Goal: Task Accomplishment & Management: Manage account settings

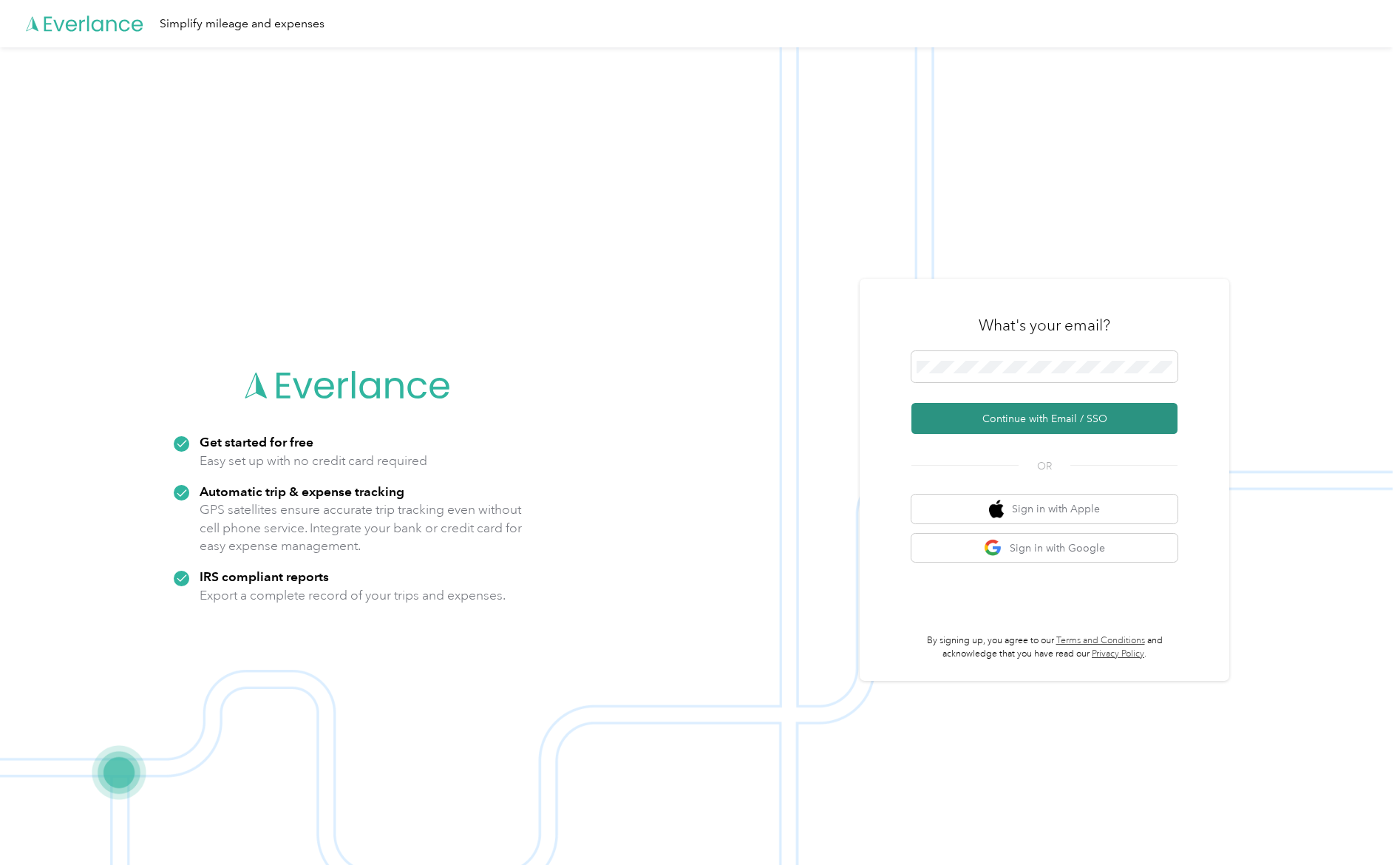
click at [1065, 428] on button "Continue with Email / SSO" at bounding box center [1044, 418] width 266 height 31
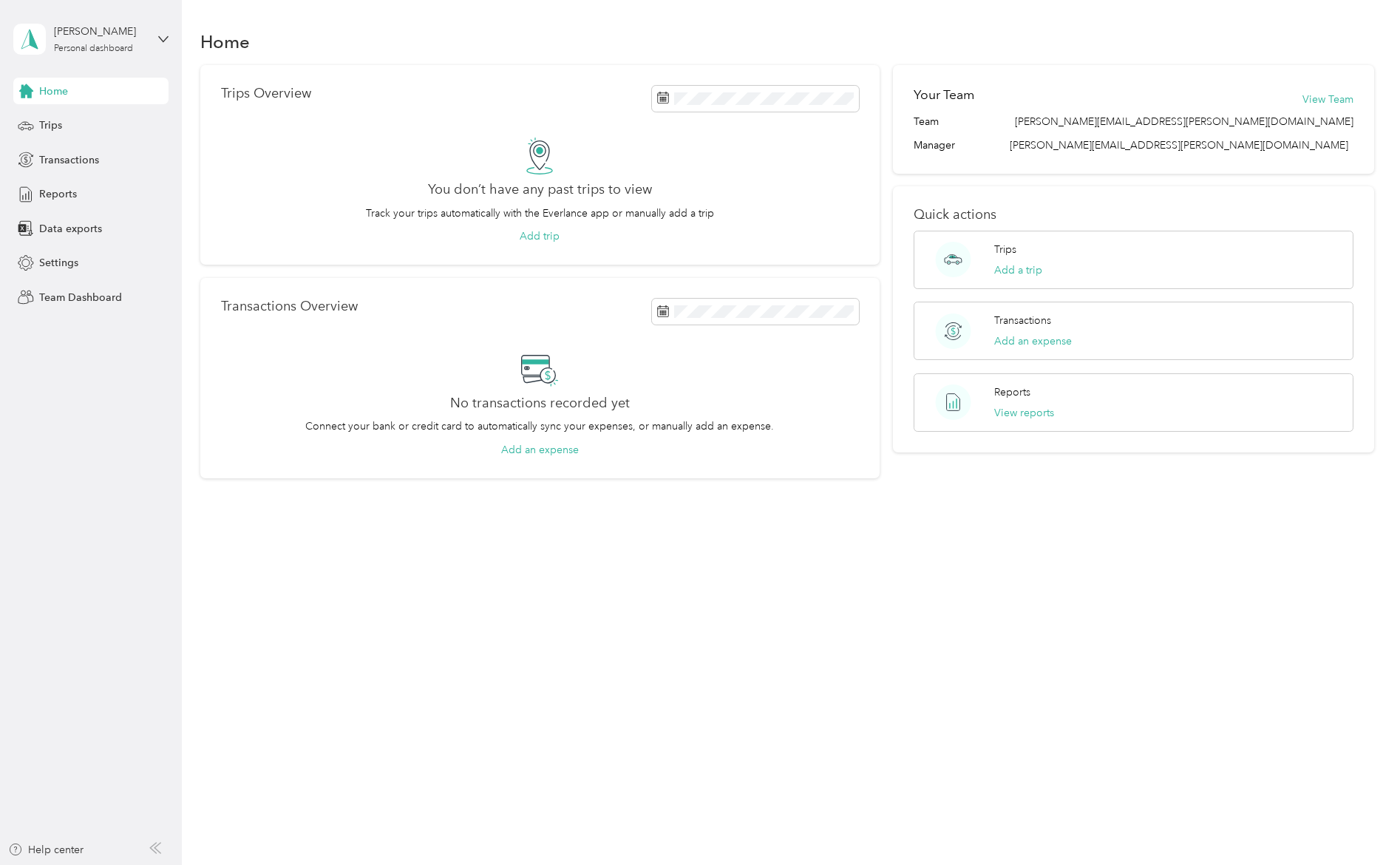
click at [1277, 13] on div "Home Trips Overview You don’t have any past trips to view Track your trips auto…" at bounding box center [787, 279] width 1211 height 559
click at [1334, 102] on button "View Team" at bounding box center [1328, 99] width 51 height 16
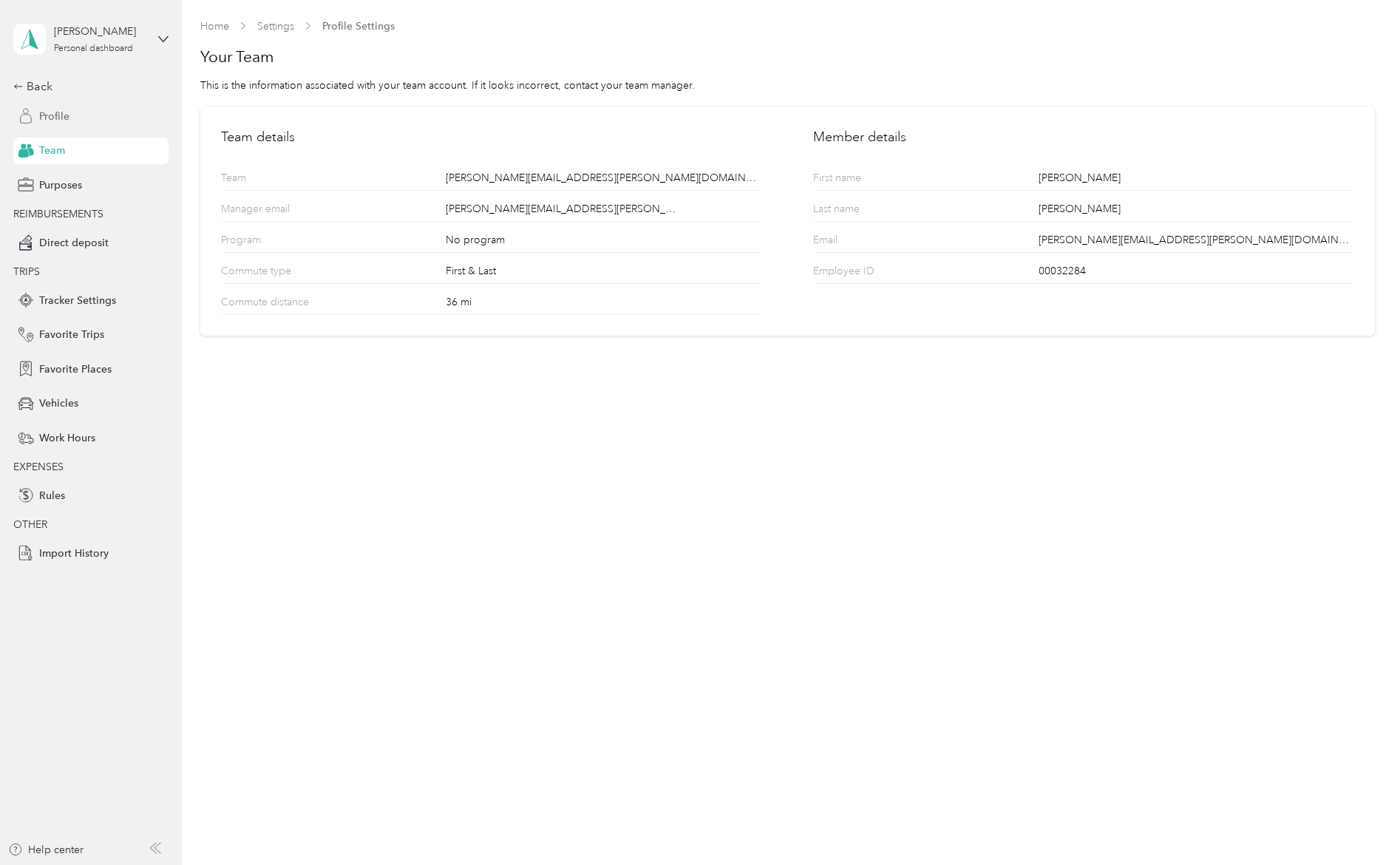
click at [56, 125] on div "Profile" at bounding box center [90, 116] width 155 height 27
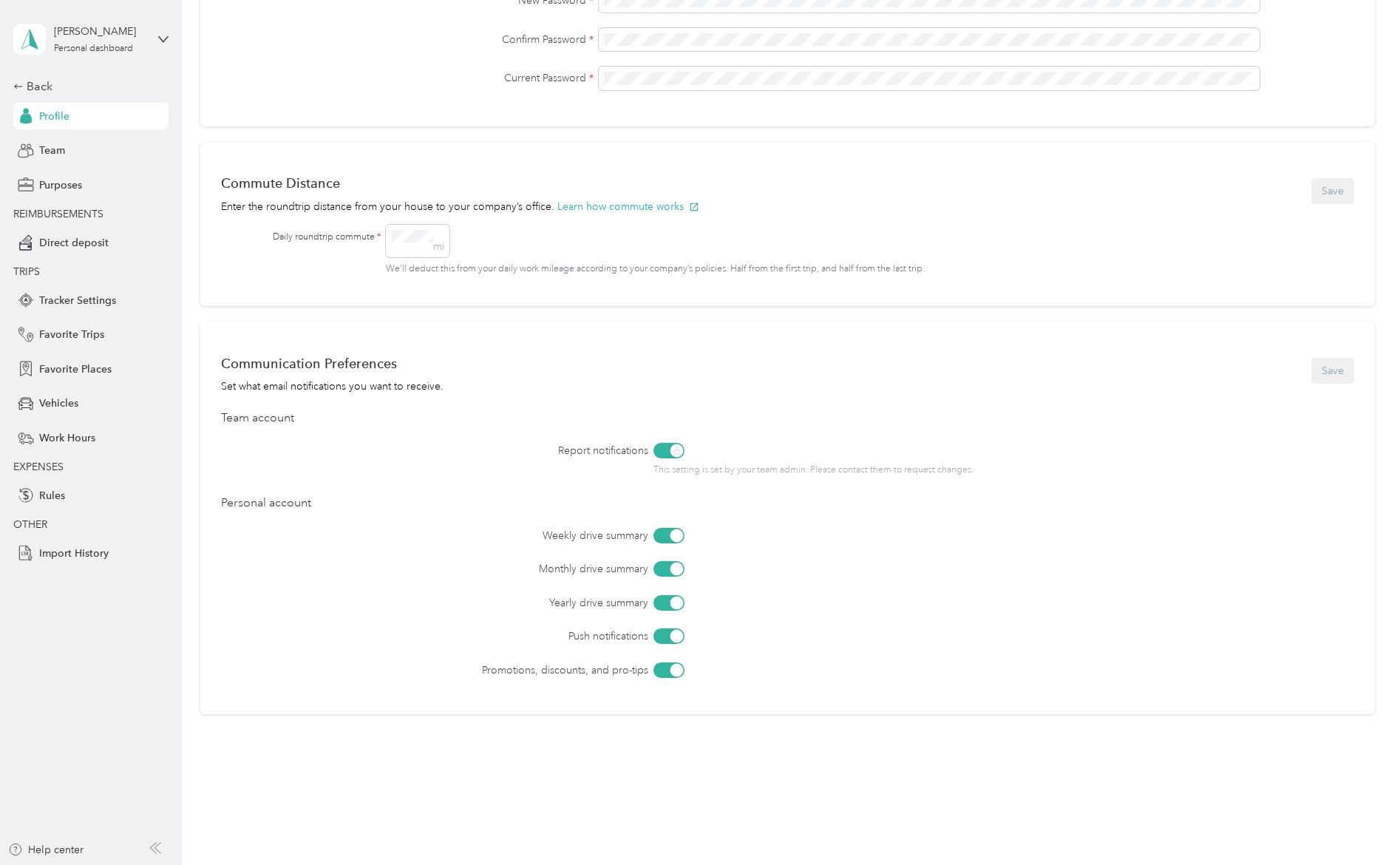
scroll to position [494, 0]
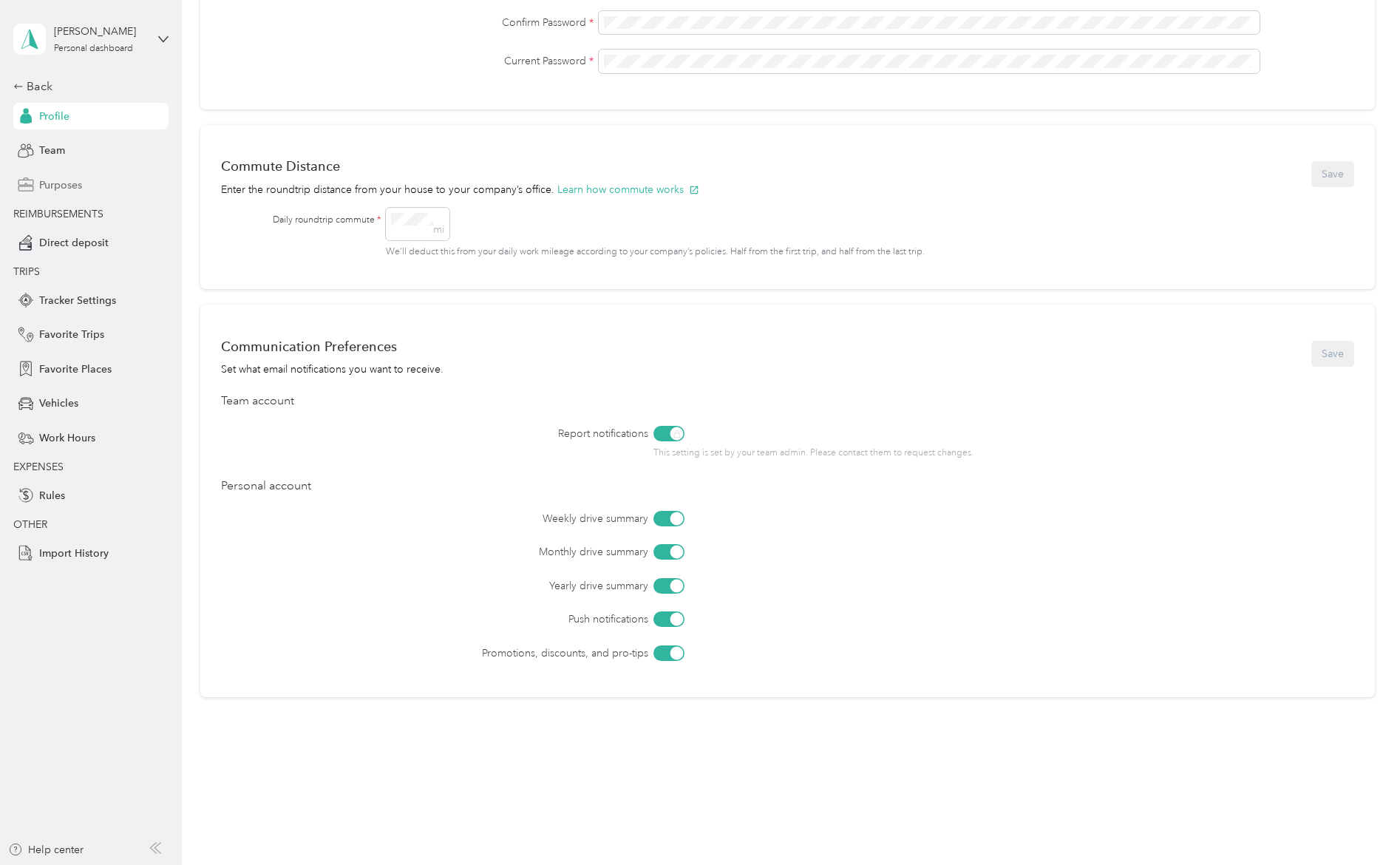
click at [78, 180] on span "Purposes" at bounding box center [61, 185] width 43 height 16
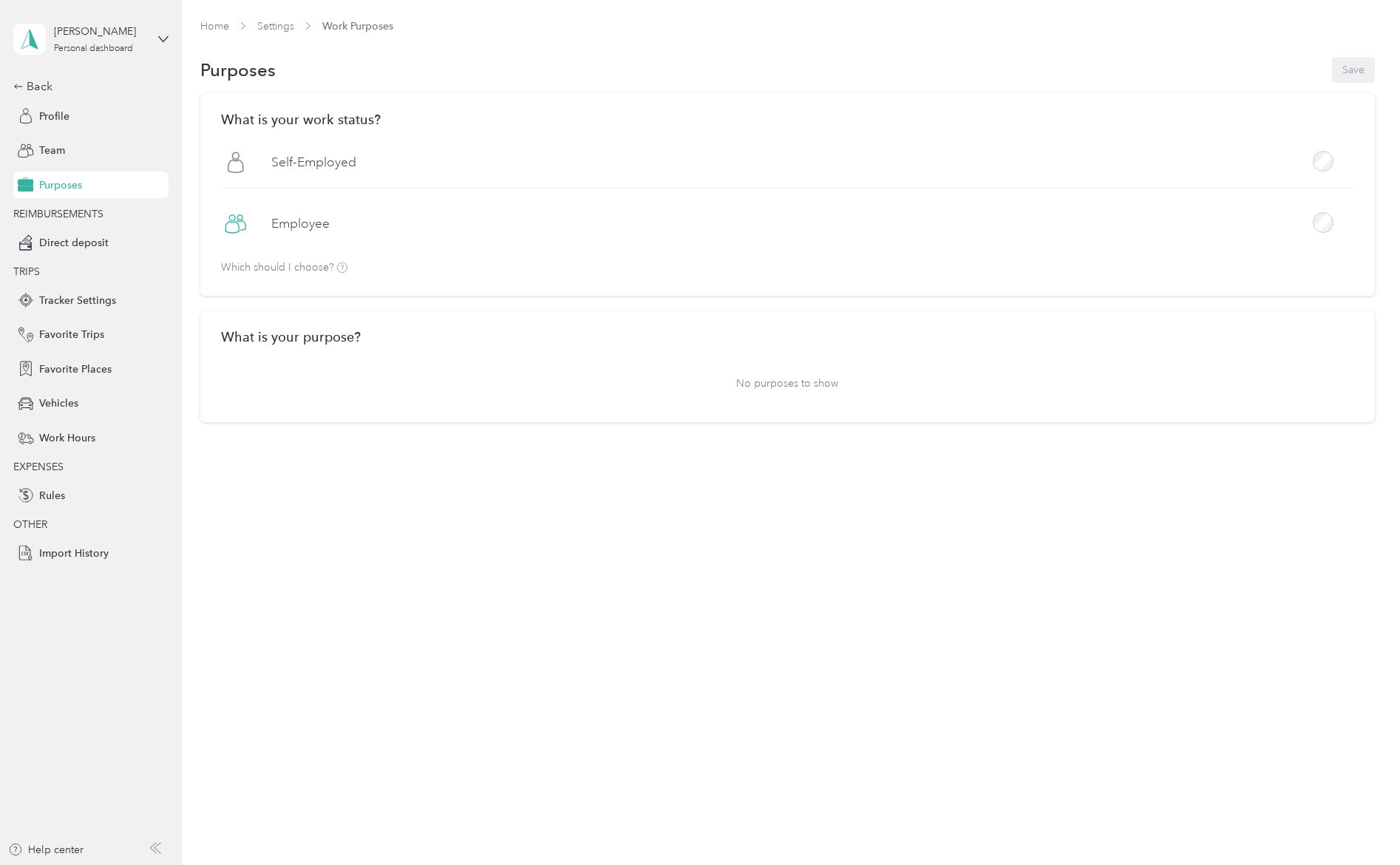
click at [282, 222] on label "Employee" at bounding box center [300, 223] width 58 height 18
click at [1345, 71] on button "Save" at bounding box center [1354, 70] width 43 height 26
click at [494, 265] on div "What is your work status? [DEMOGRAPHIC_DATA] Employee Which should I choose?" at bounding box center [788, 194] width 1175 height 203
click at [44, 159] on span "Team" at bounding box center [51, 150] width 26 height 16
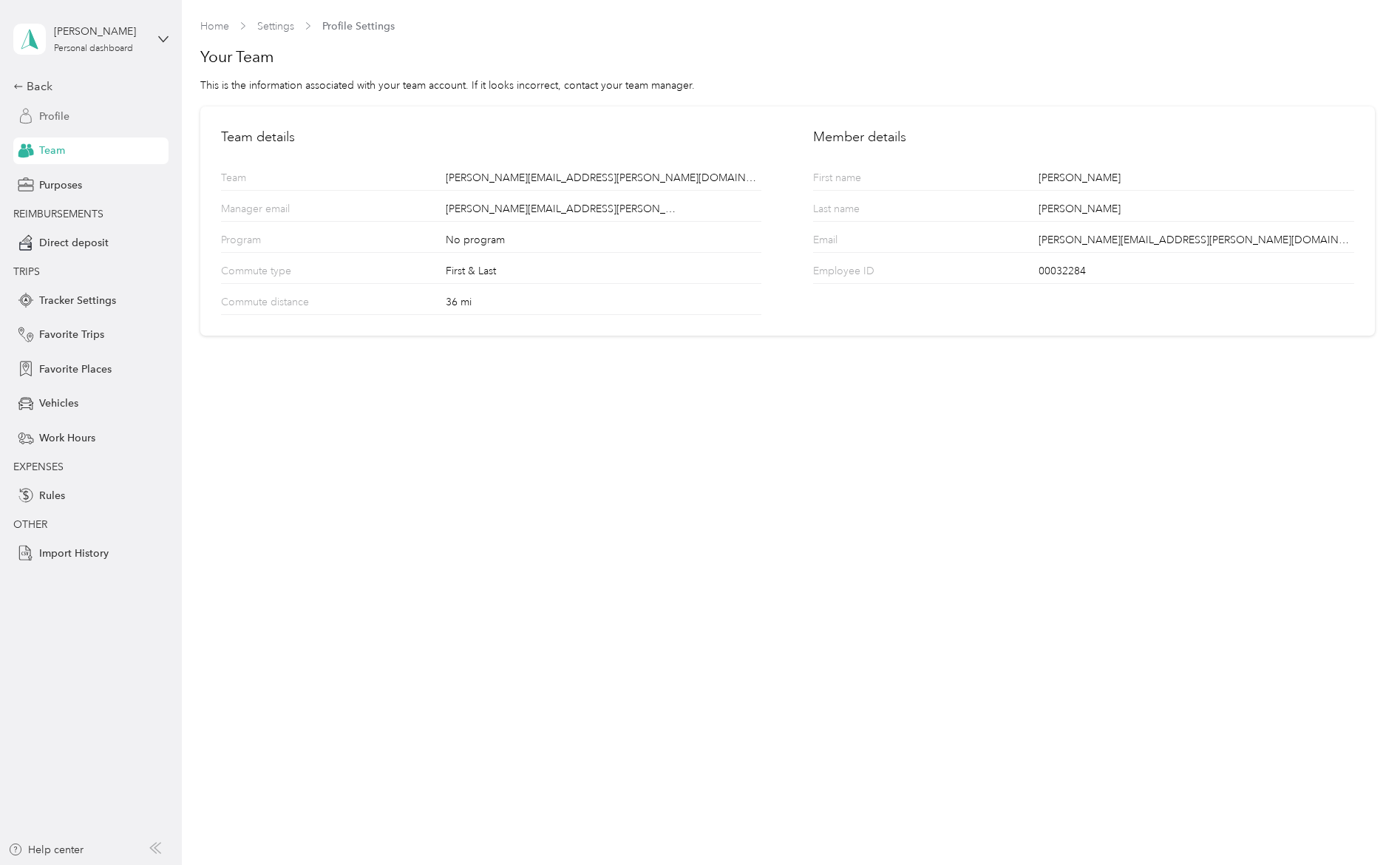
click at [51, 115] on span "Profile" at bounding box center [54, 116] width 31 height 16
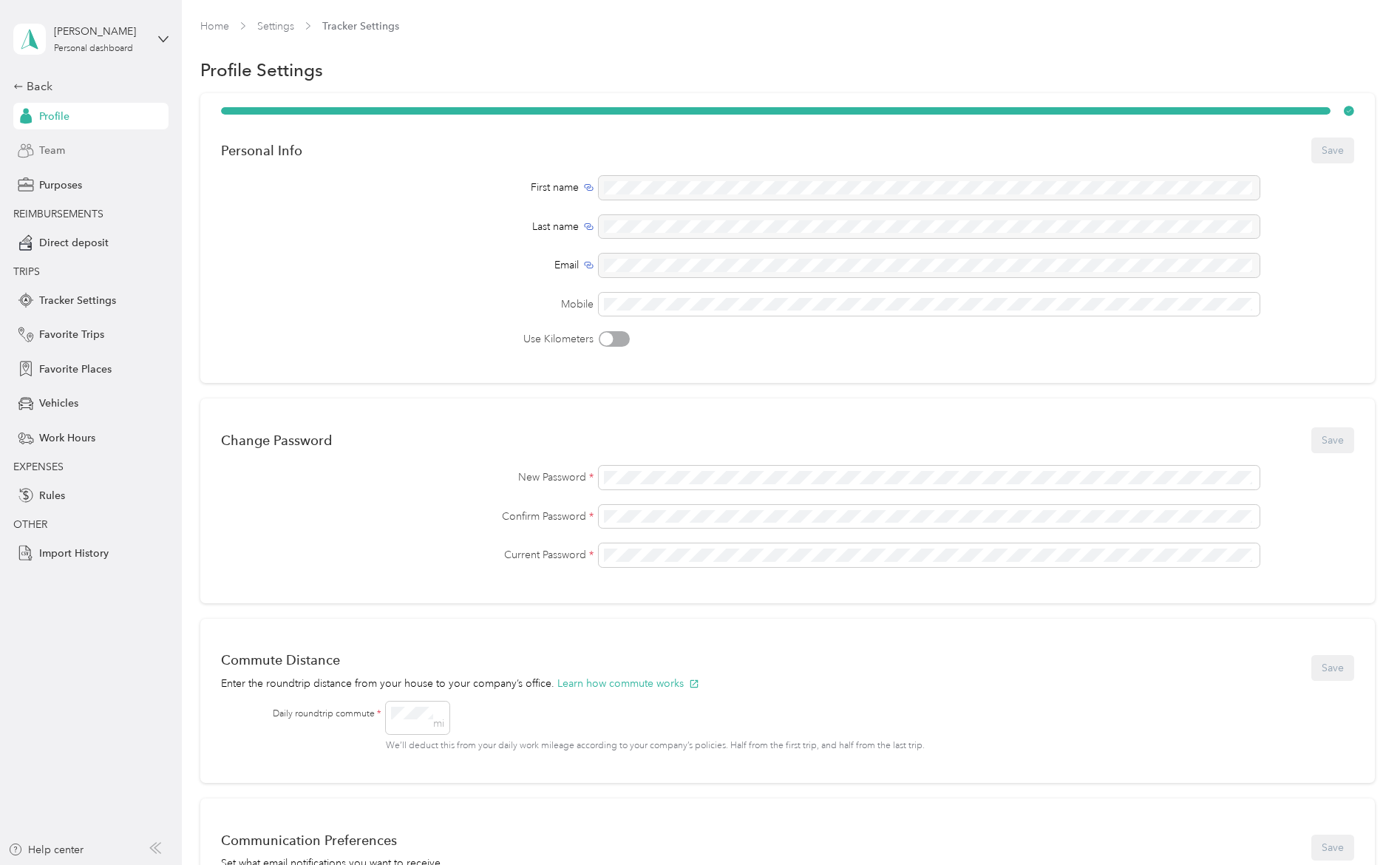
click at [39, 158] on span "Team" at bounding box center [51, 150] width 26 height 16
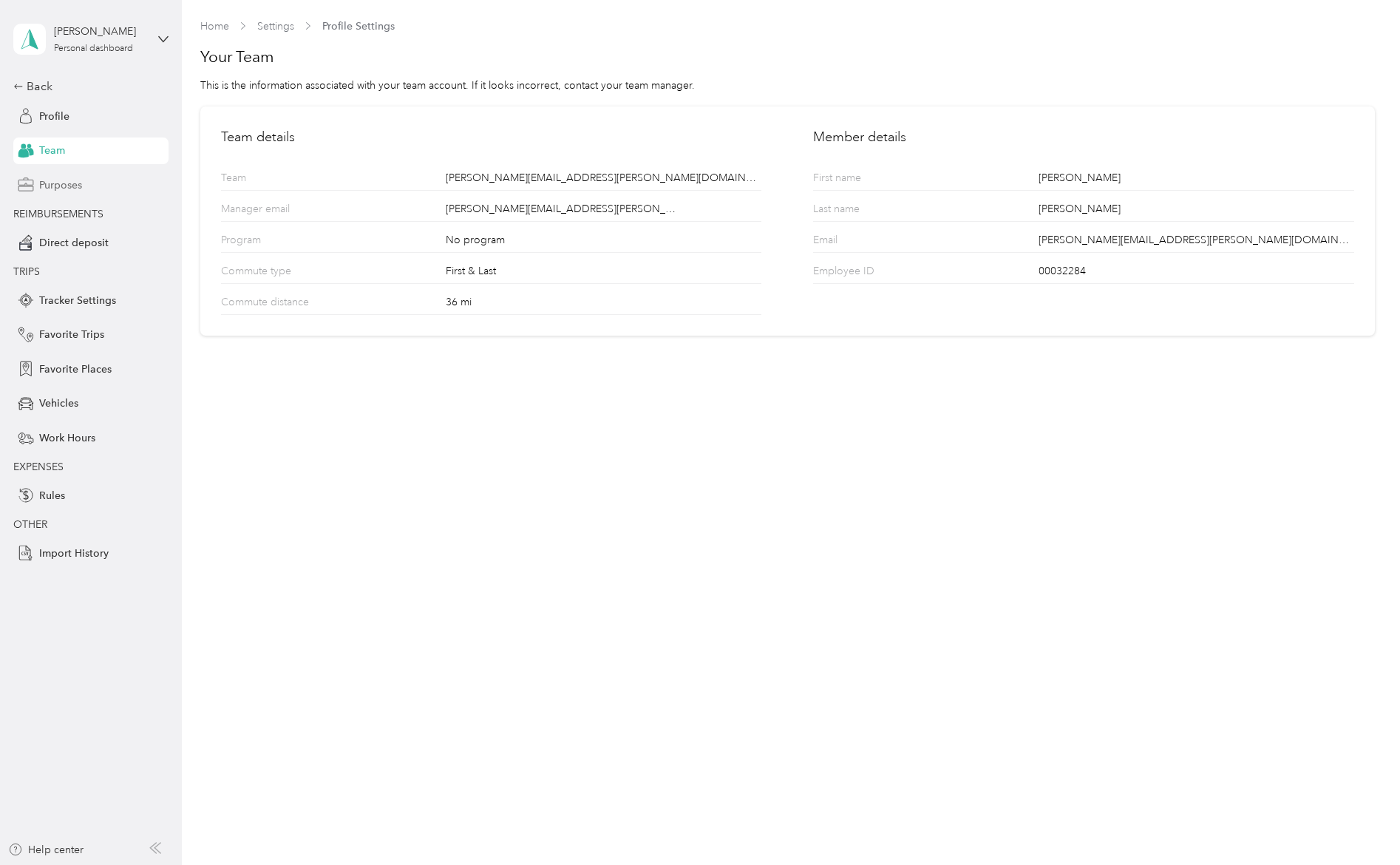
click at [51, 192] on div "Purposes" at bounding box center [90, 185] width 155 height 27
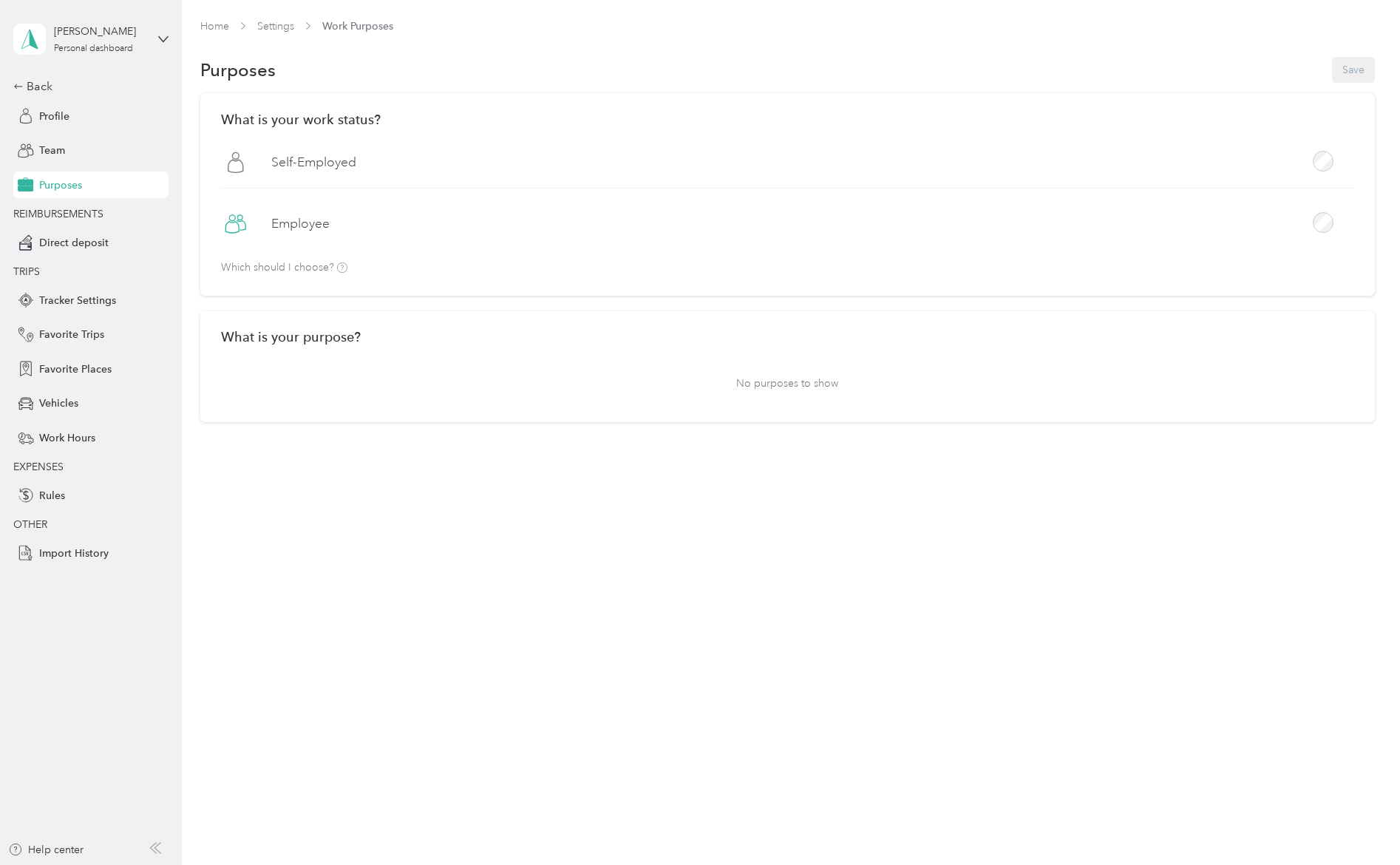
click at [274, 359] on div "What is your purpose? No purposes to show" at bounding box center [788, 367] width 1175 height 112
click at [101, 242] on span "Direct deposit" at bounding box center [74, 242] width 70 height 16
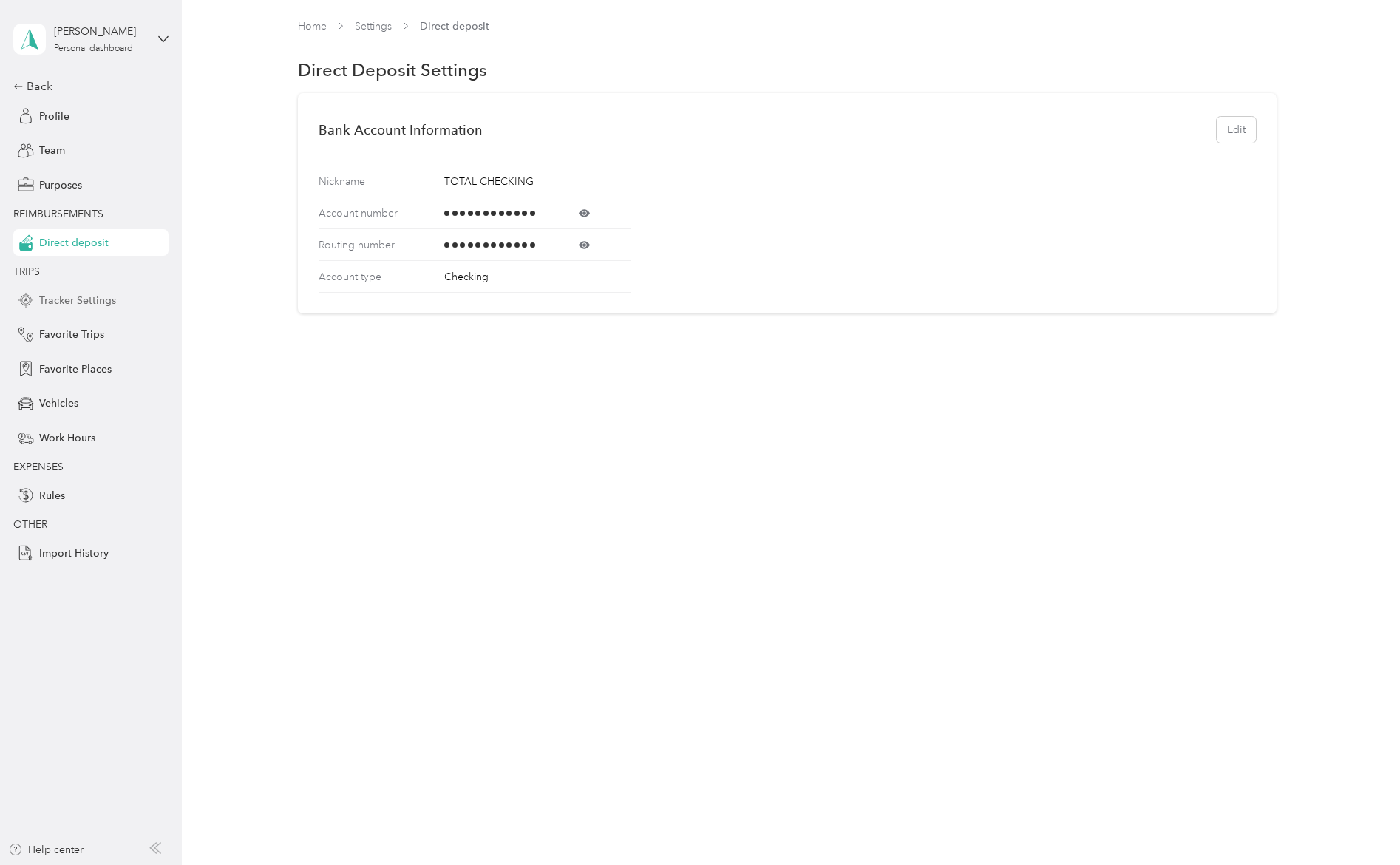
click at [83, 298] on span "Tracker Settings" at bounding box center [77, 301] width 77 height 16
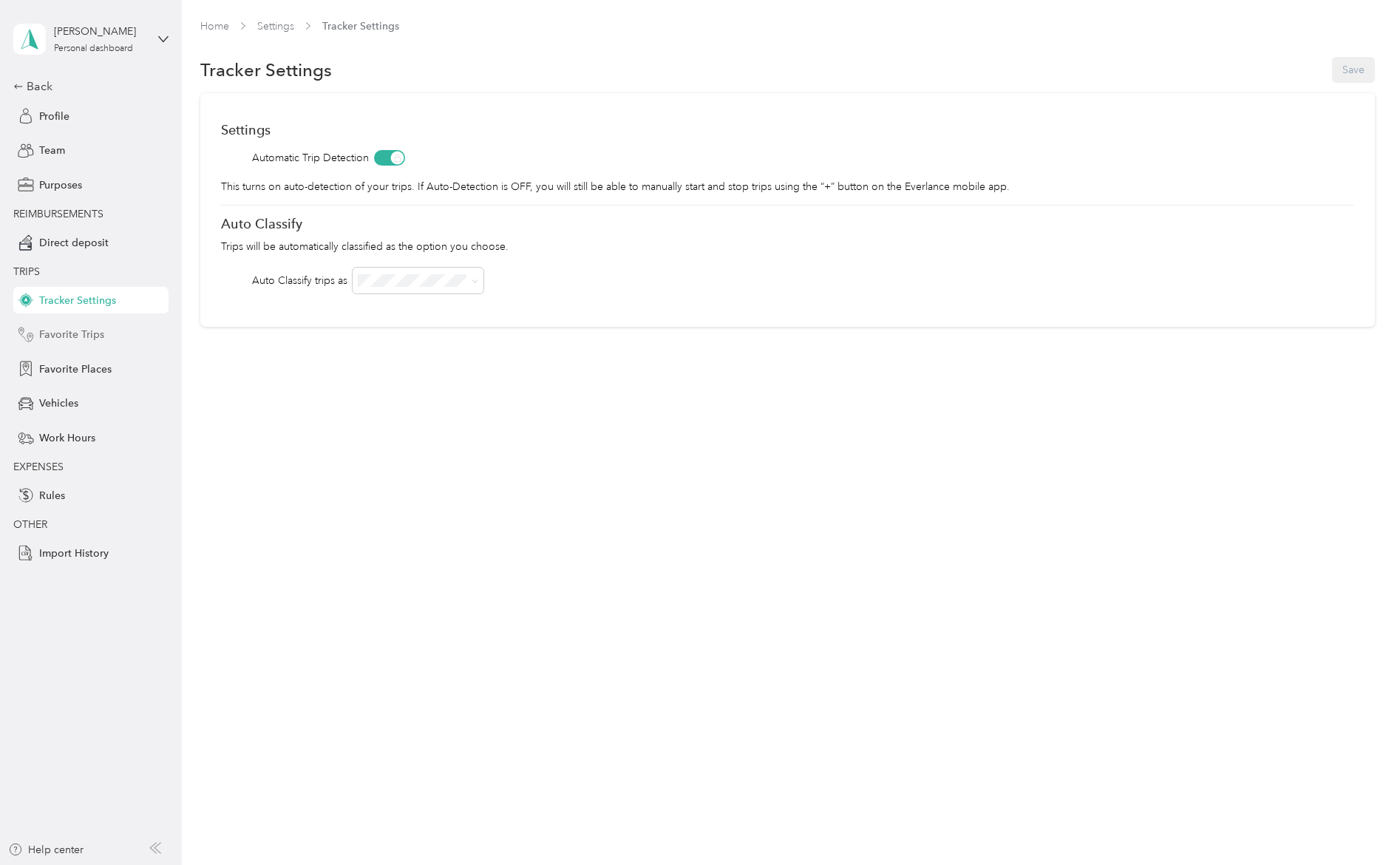
click at [97, 342] on span "Favorite Trips" at bounding box center [71, 335] width 65 height 16
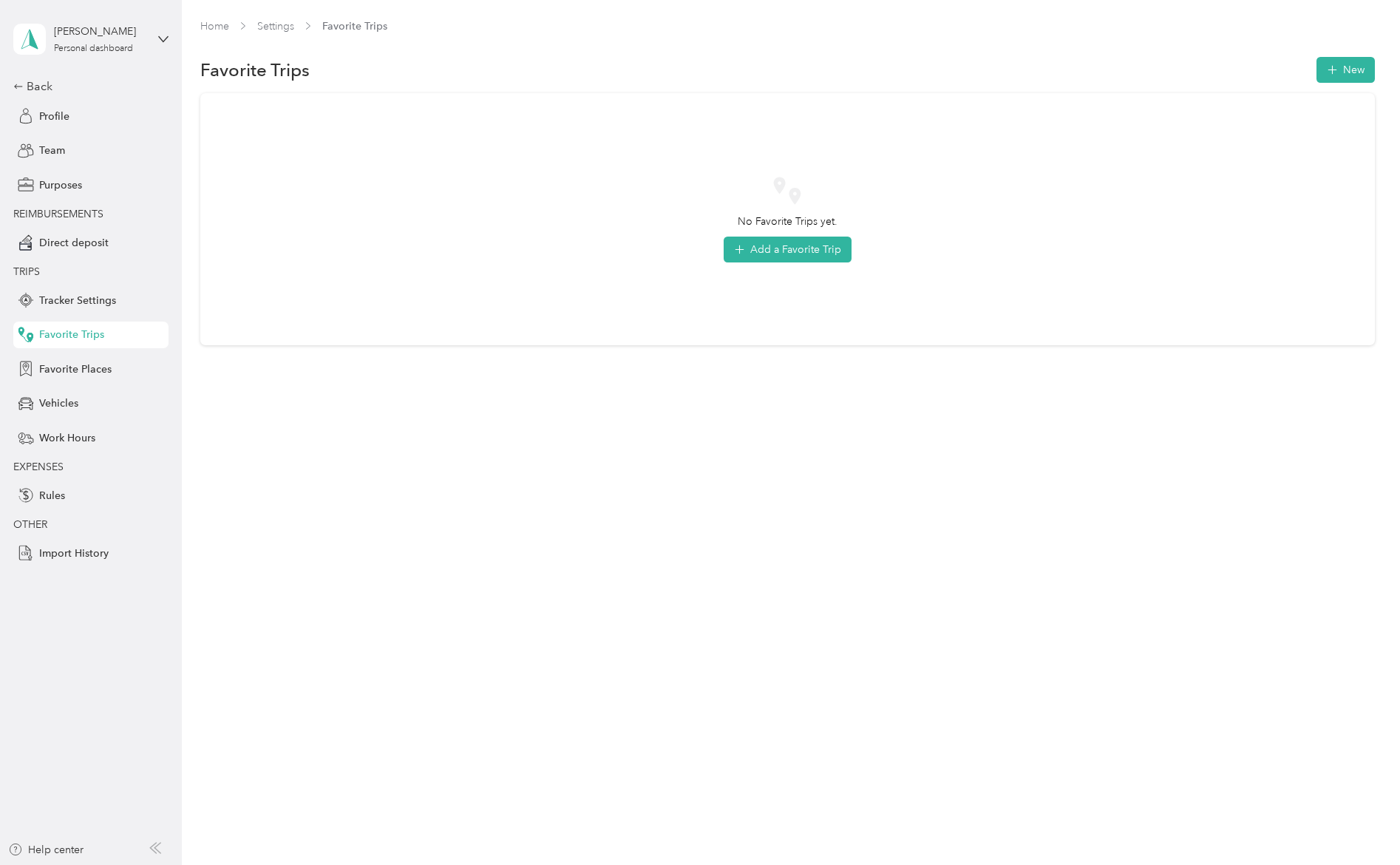
click at [803, 266] on div "No Favorite Trips yet. Add a Favorite Trip" at bounding box center [788, 219] width 1175 height 252
click at [789, 250] on button "Add a Favorite Trip" at bounding box center [788, 249] width 128 height 26
click at [667, 119] on div "Add a Favorite trip Save Anytime I drive... From To Classify as... Purpose * No…" at bounding box center [700, 432] width 1400 height 865
click at [1371, 77] on button "New" at bounding box center [1346, 70] width 58 height 26
click at [568, 191] on div "Add a Favorite trip Save Anytime I drive... From To Classify as... Purpose * No…" at bounding box center [700, 432] width 1400 height 865
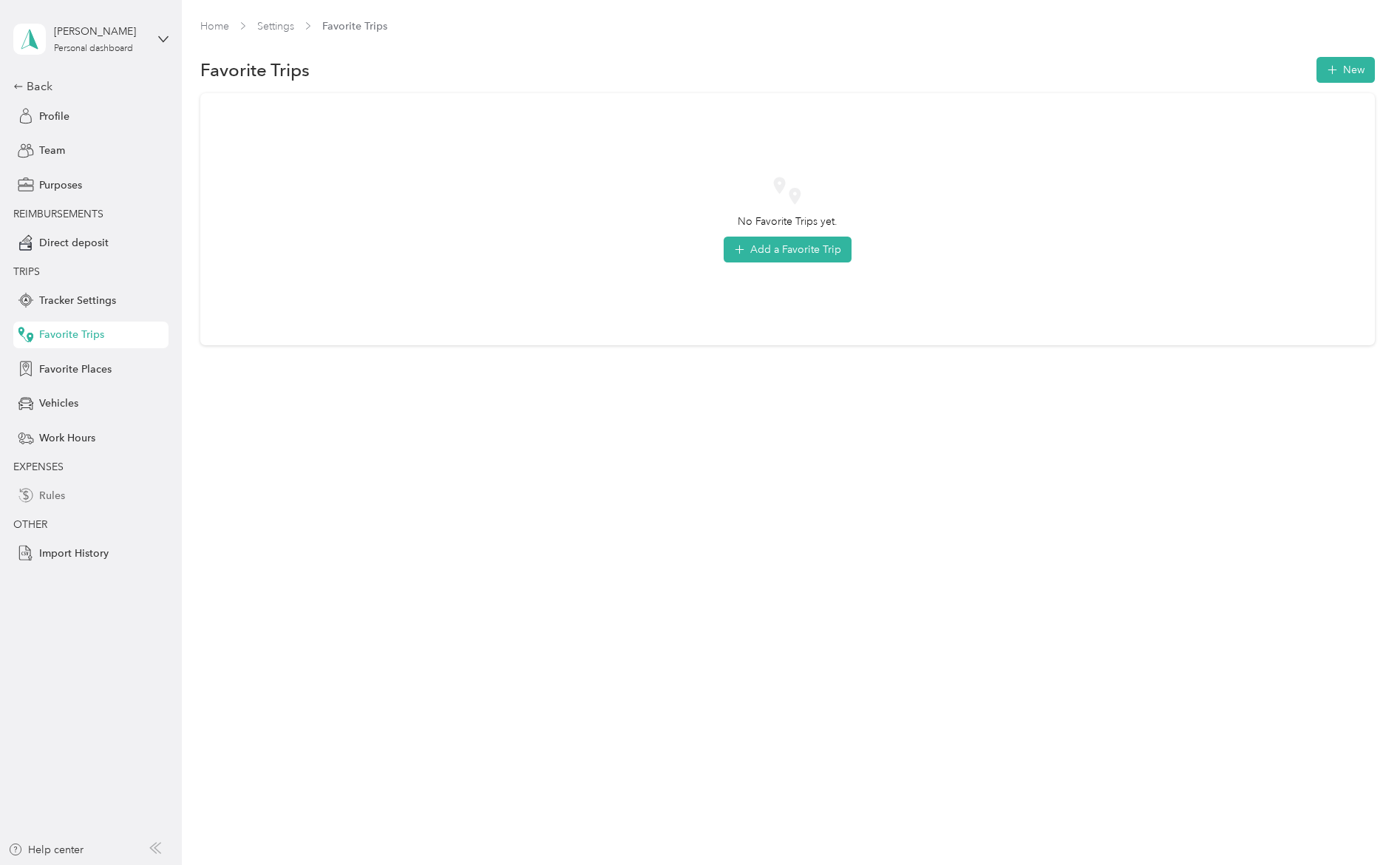
click at [46, 495] on span "Rules" at bounding box center [51, 496] width 26 height 16
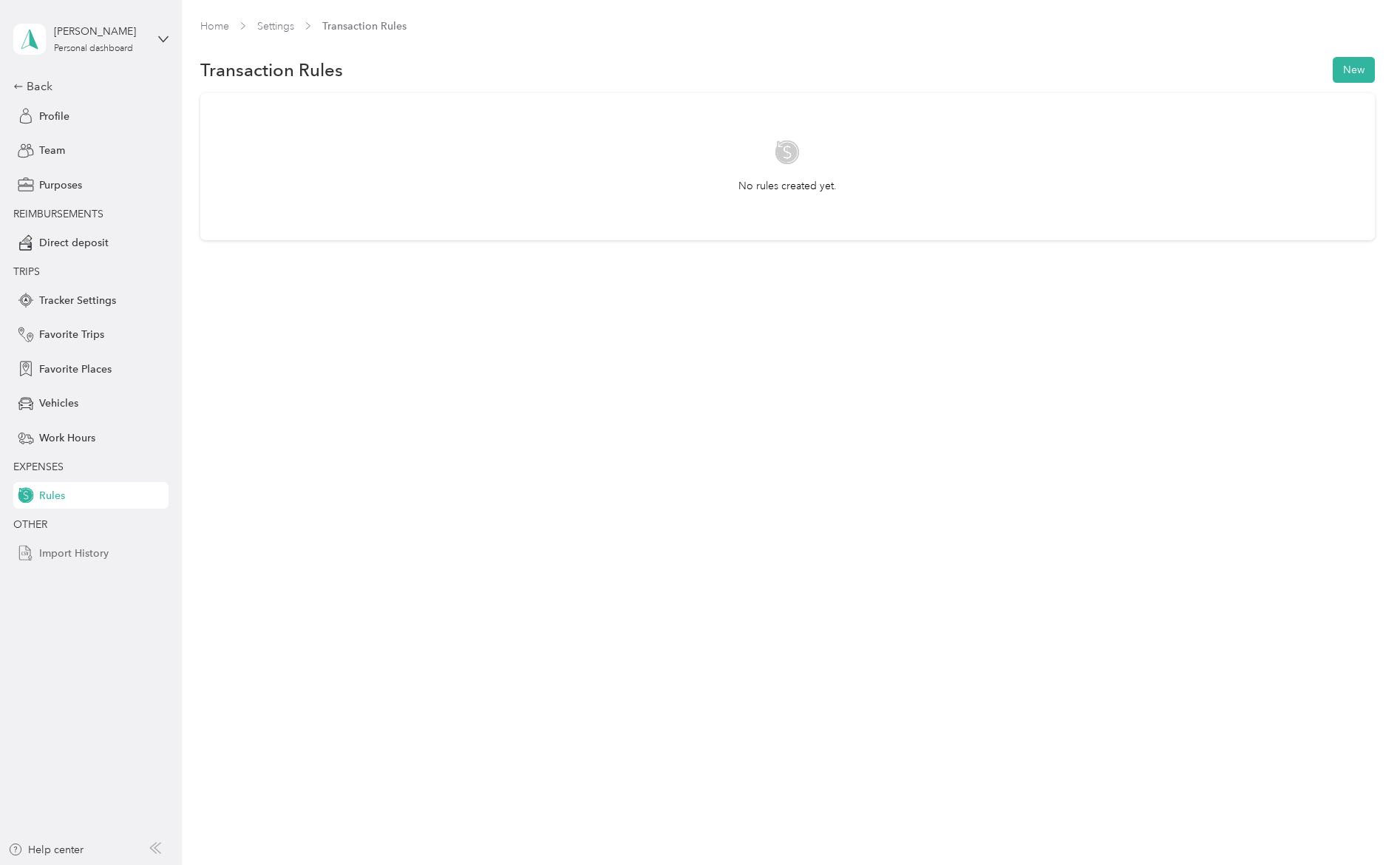
click at [64, 550] on span "Import History" at bounding box center [74, 553] width 70 height 16
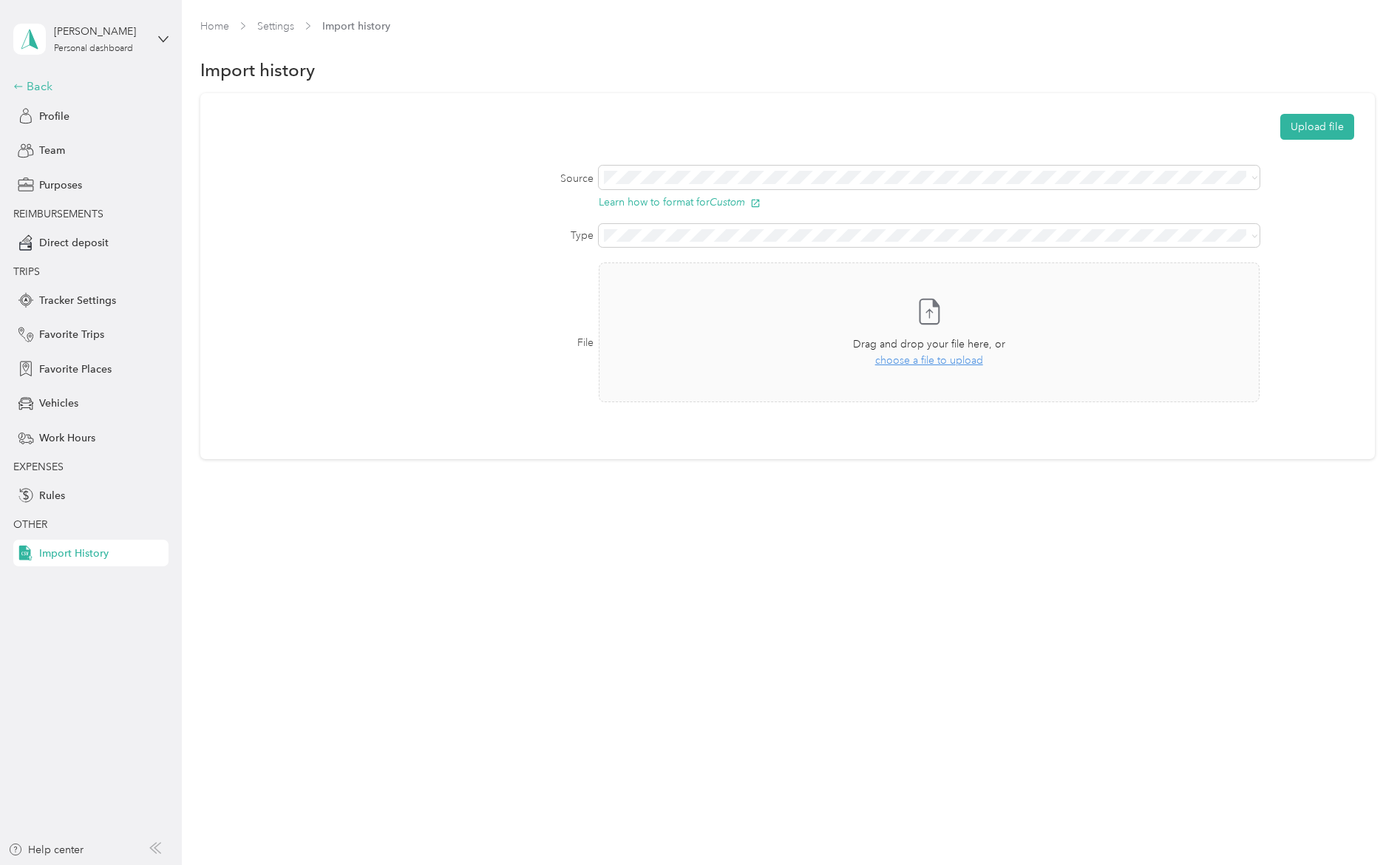
click at [22, 91] on icon at bounding box center [18, 86] width 10 height 10
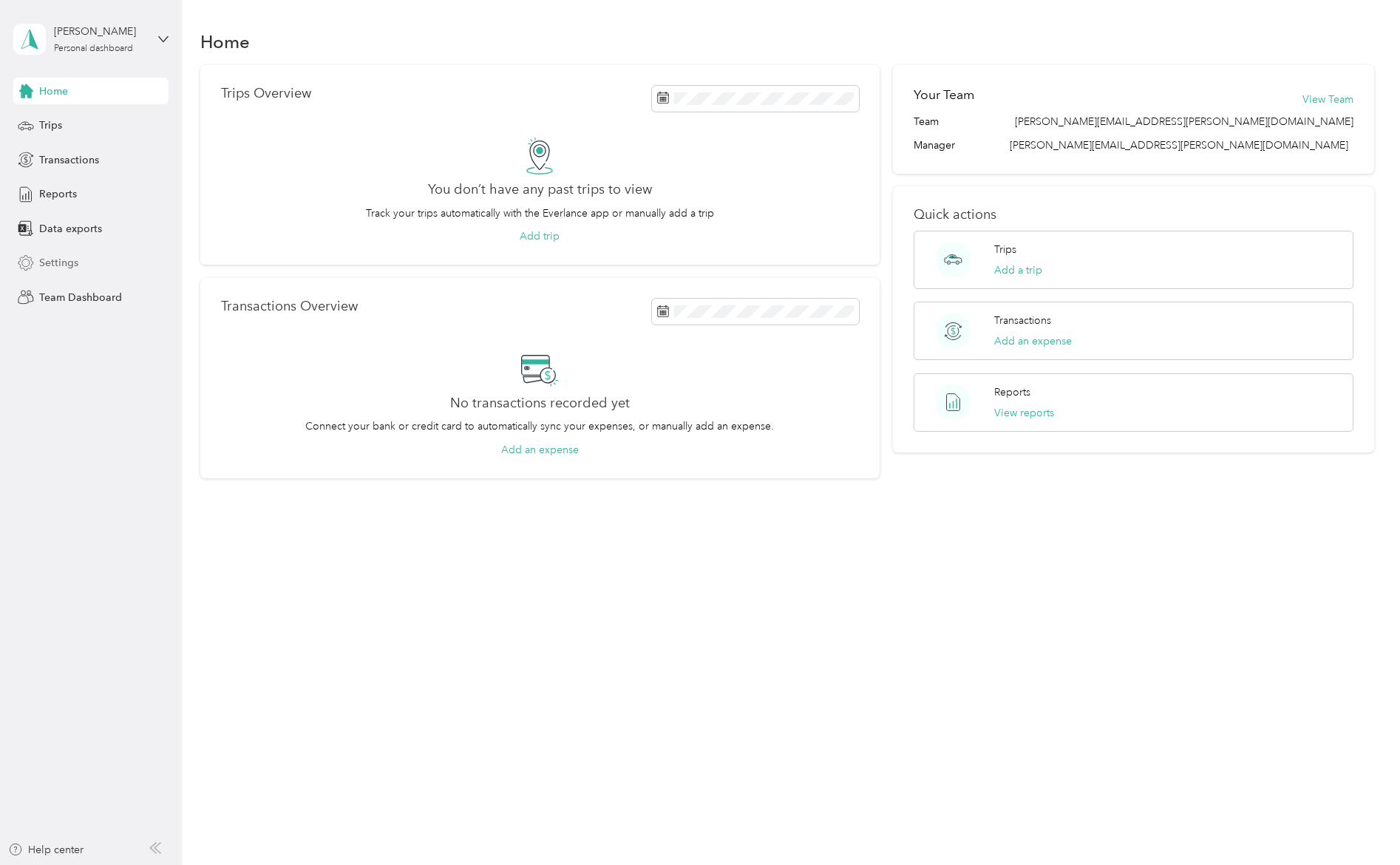
click at [48, 262] on span "Settings" at bounding box center [58, 262] width 39 height 16
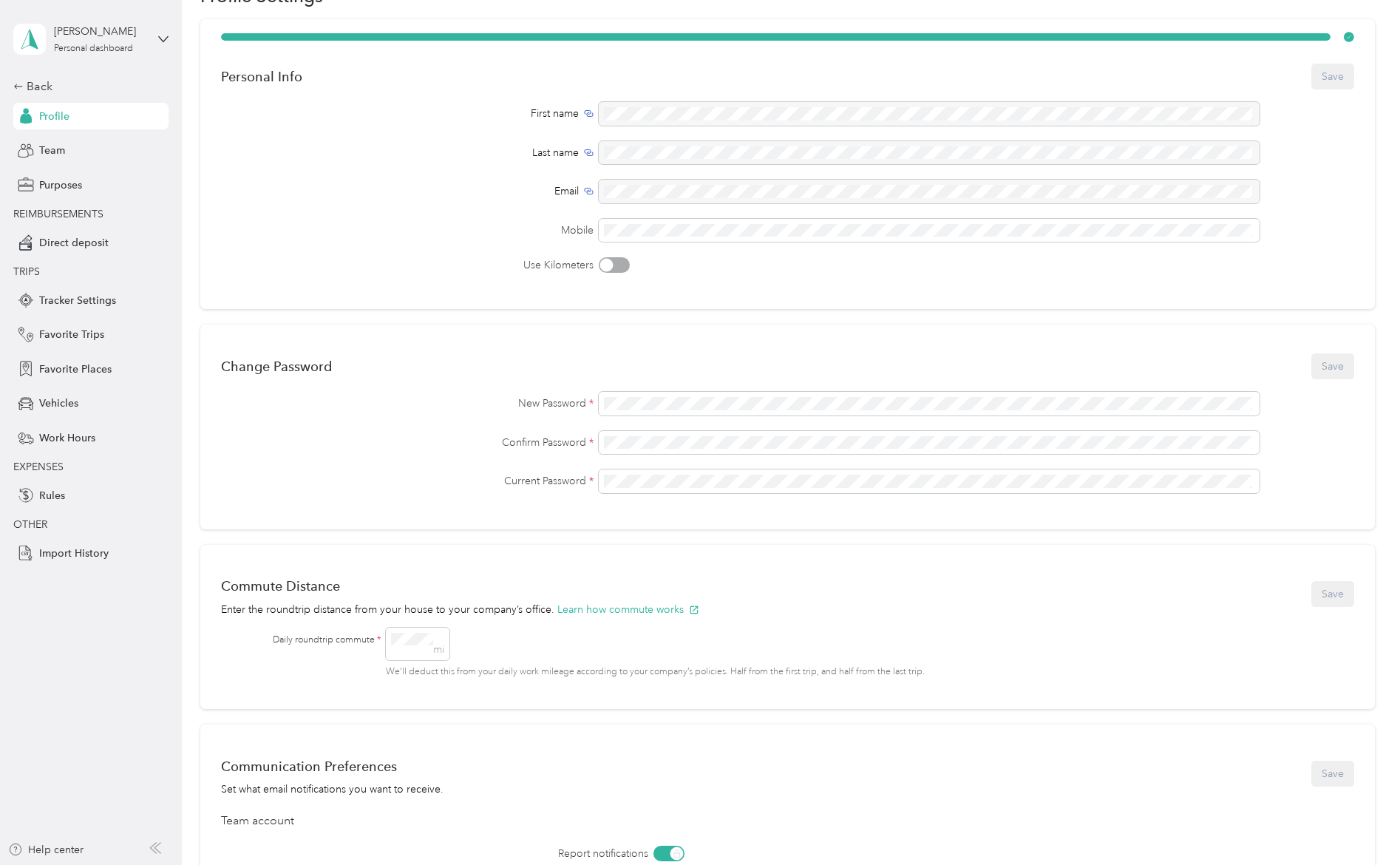
scroll to position [369, 0]
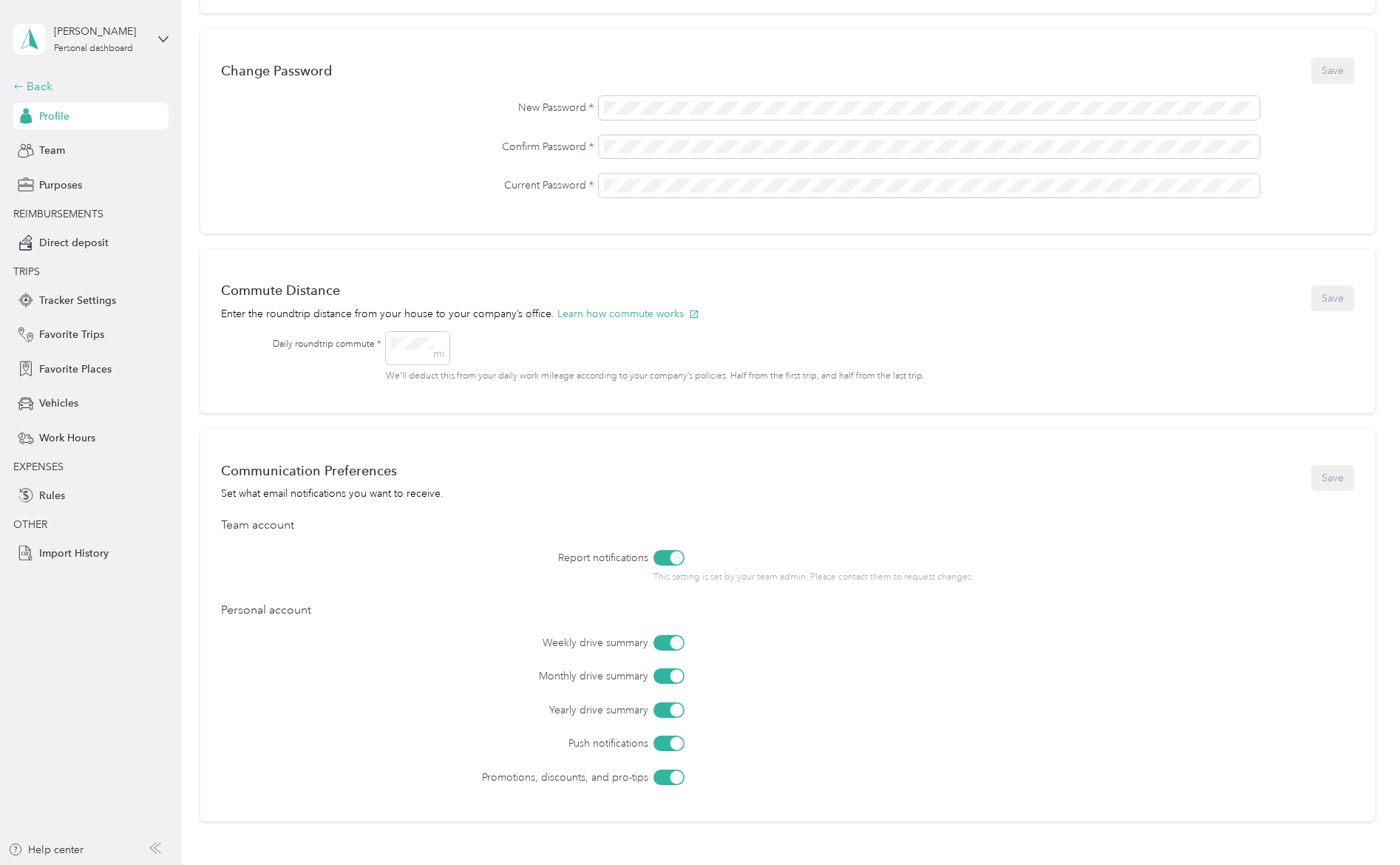
click at [33, 86] on div "Back" at bounding box center [87, 86] width 148 height 17
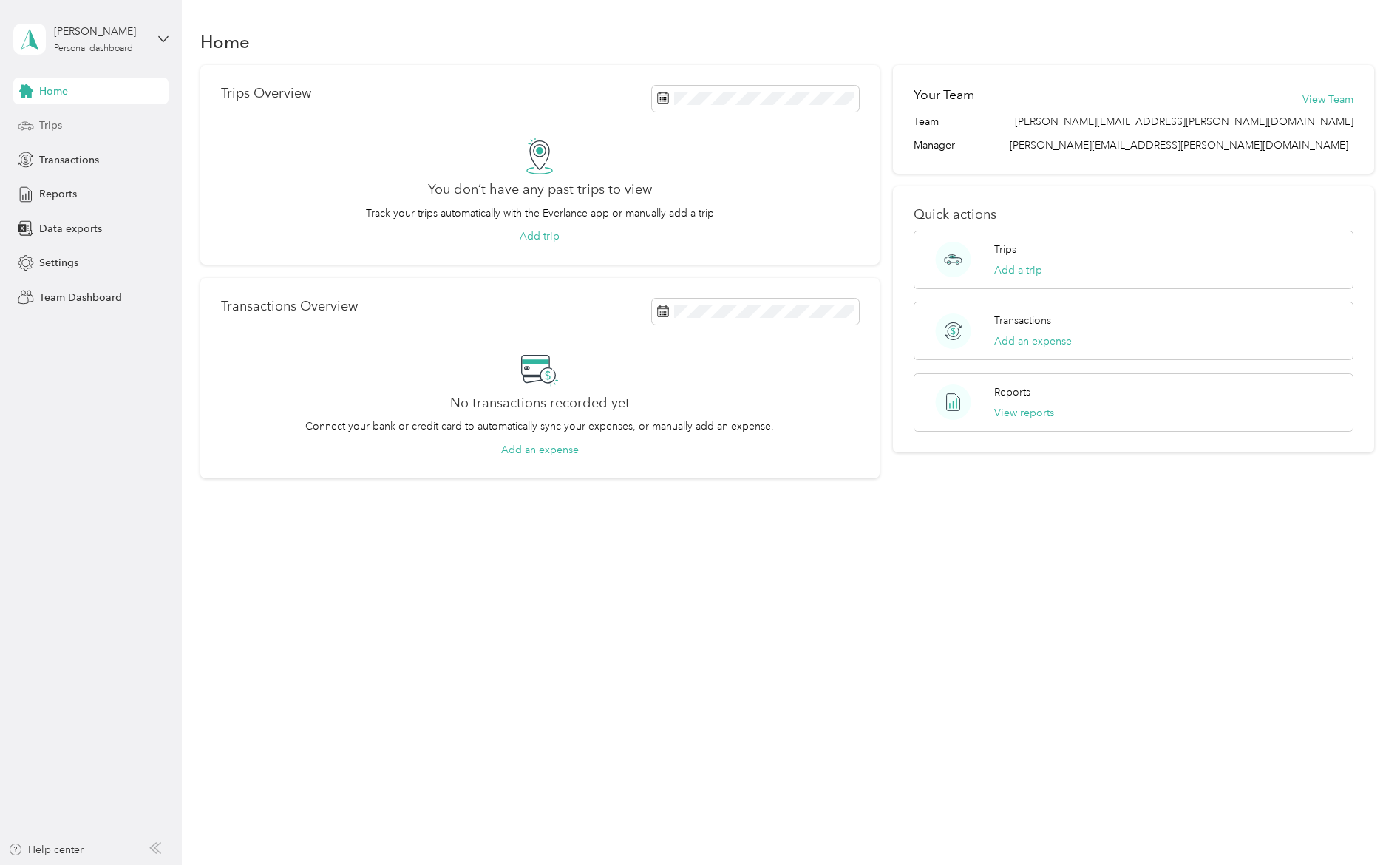
click at [42, 126] on span "Trips" at bounding box center [51, 125] width 23 height 16
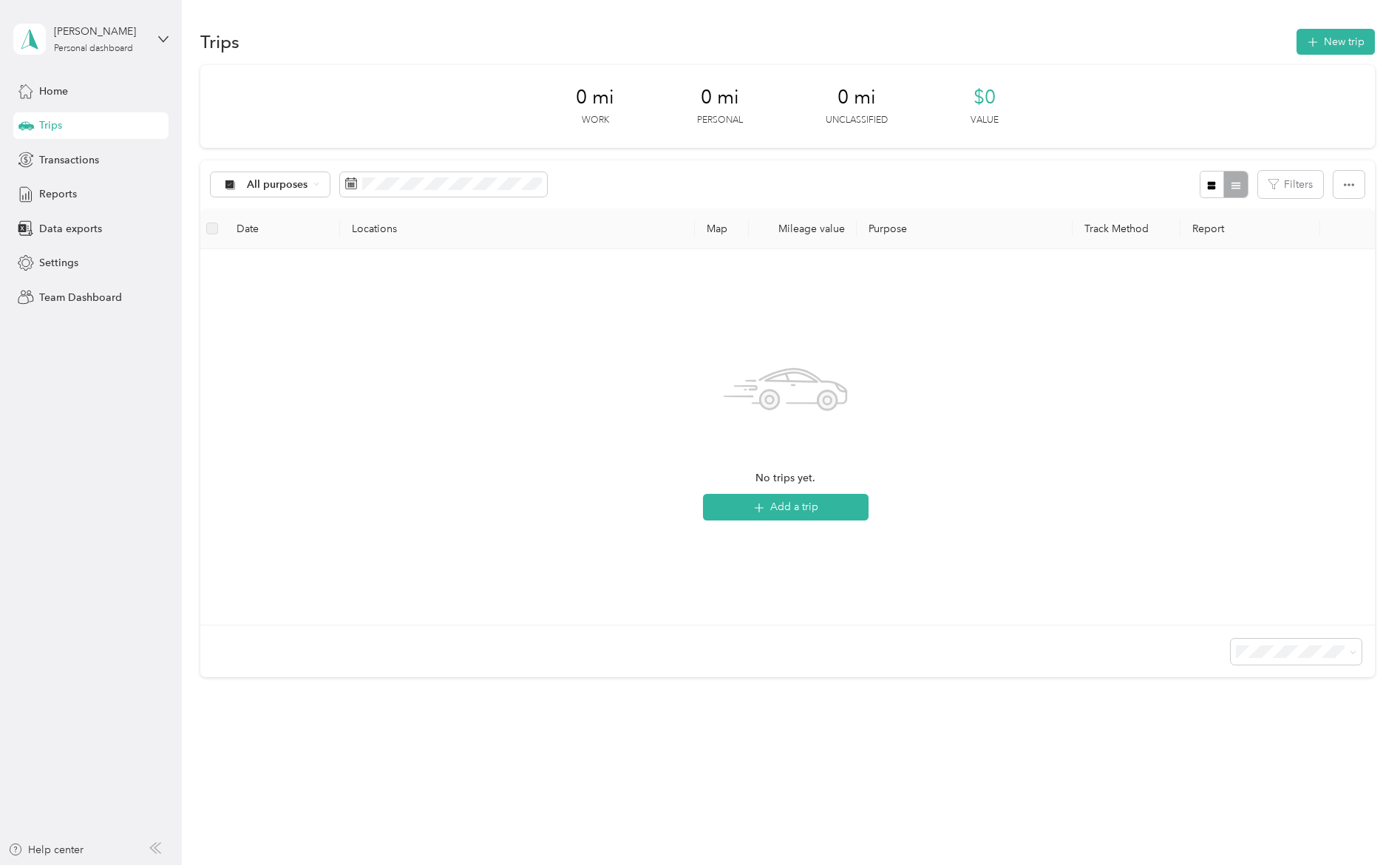
click at [31, 511] on aside "[PERSON_NAME] Personal dashboard Home Trips Transactions Reports Data exports S…" at bounding box center [90, 432] width 182 height 865
click at [109, 300] on span "Team Dashboard" at bounding box center [80, 297] width 83 height 16
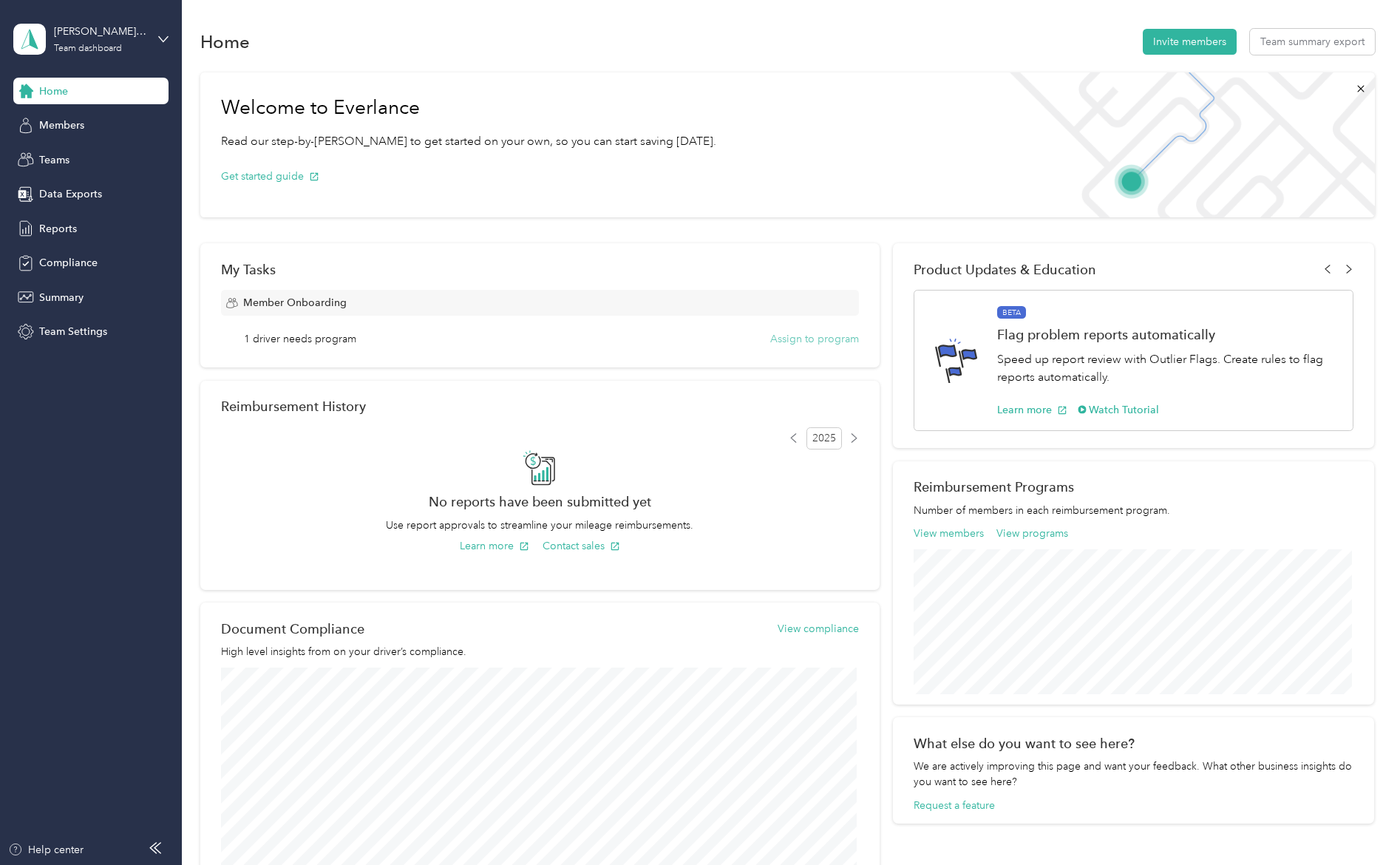
click at [807, 344] on button "Assign to program" at bounding box center [814, 339] width 89 height 16
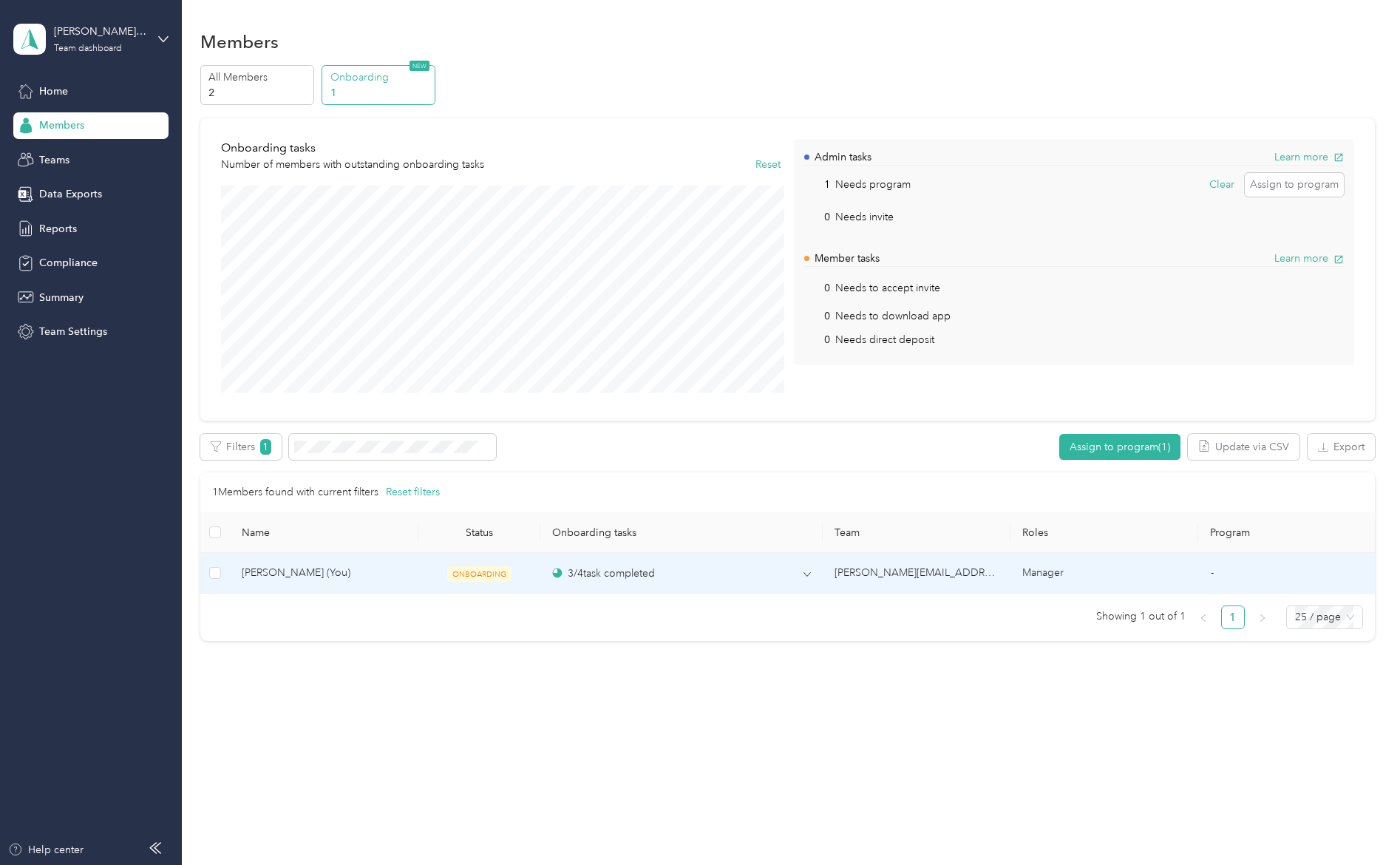
click at [474, 573] on span "ONBOARDING" at bounding box center [480, 574] width 65 height 16
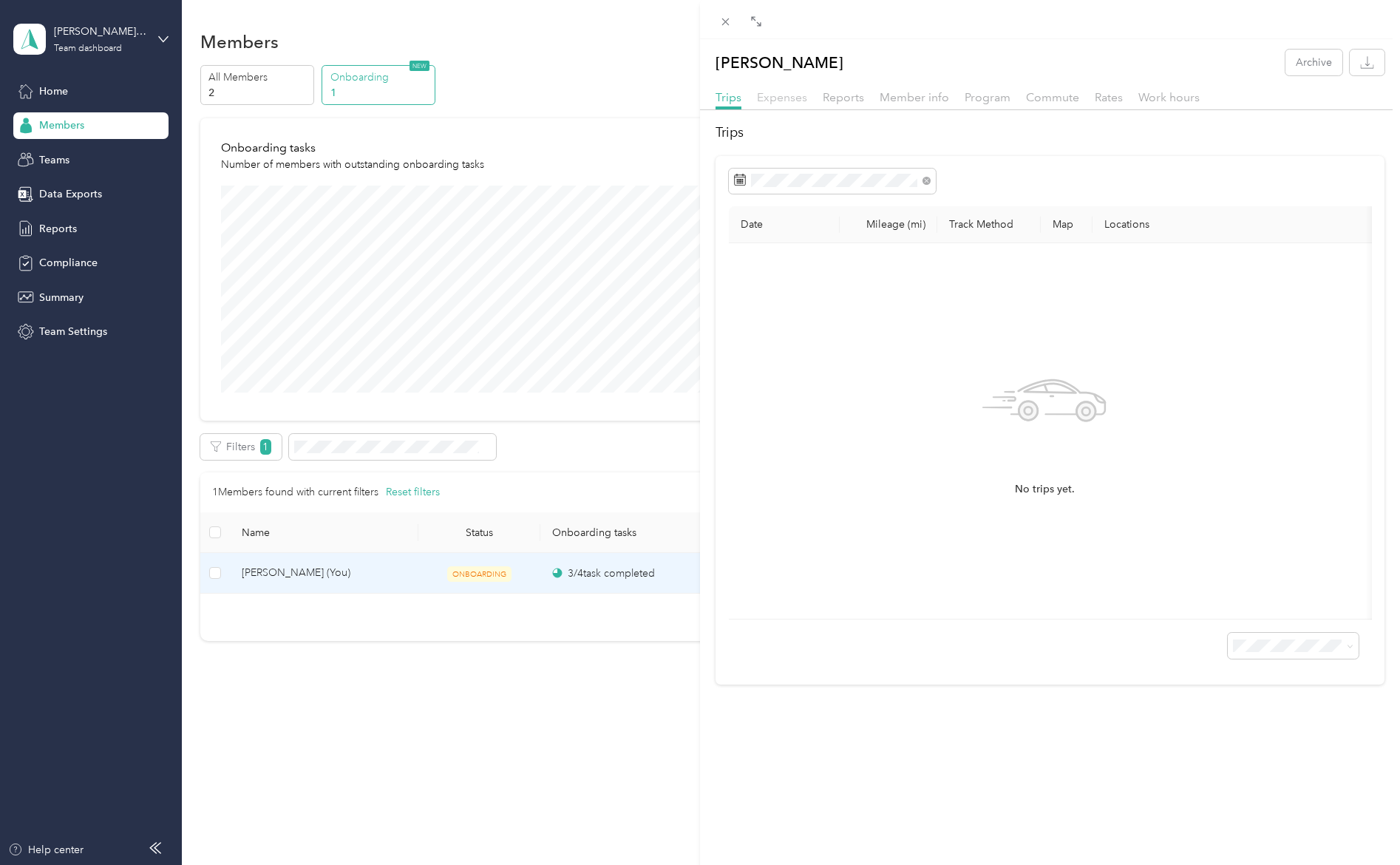
click at [772, 93] on span "Expenses" at bounding box center [782, 97] width 51 height 14
click at [847, 95] on span "Reports" at bounding box center [843, 97] width 41 height 14
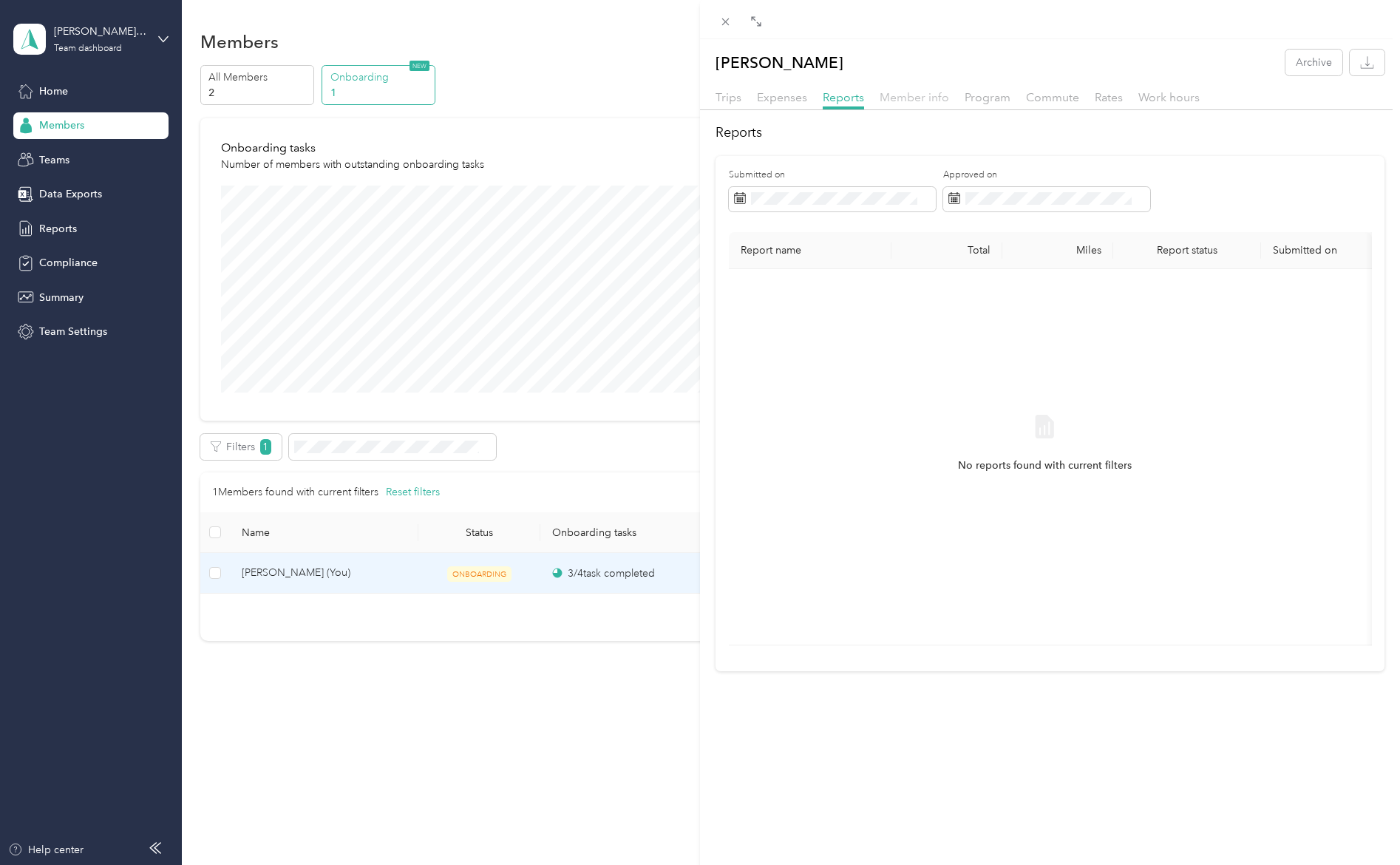
click at [910, 96] on span "Member info" at bounding box center [915, 97] width 70 height 14
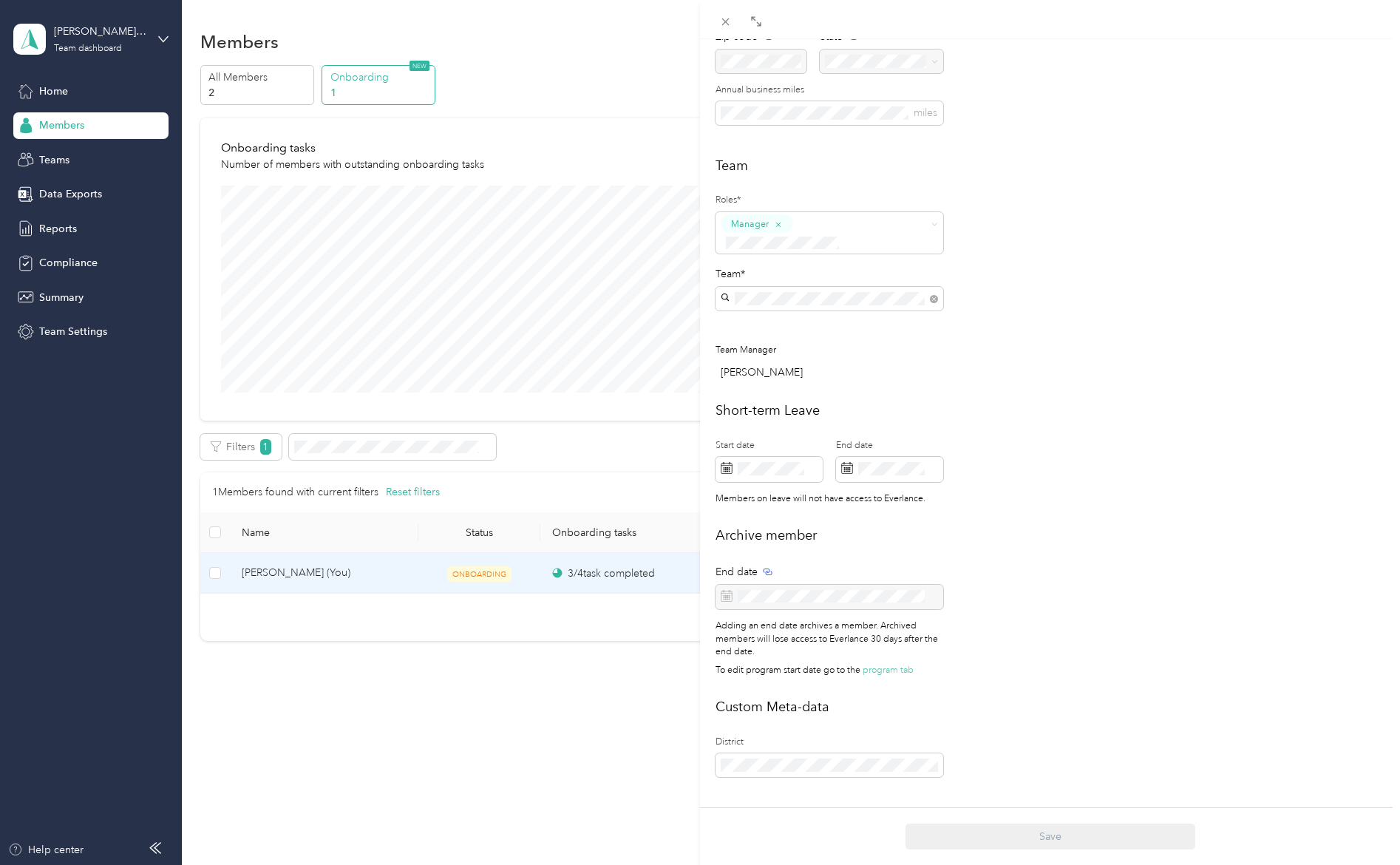
scroll to position [321, 0]
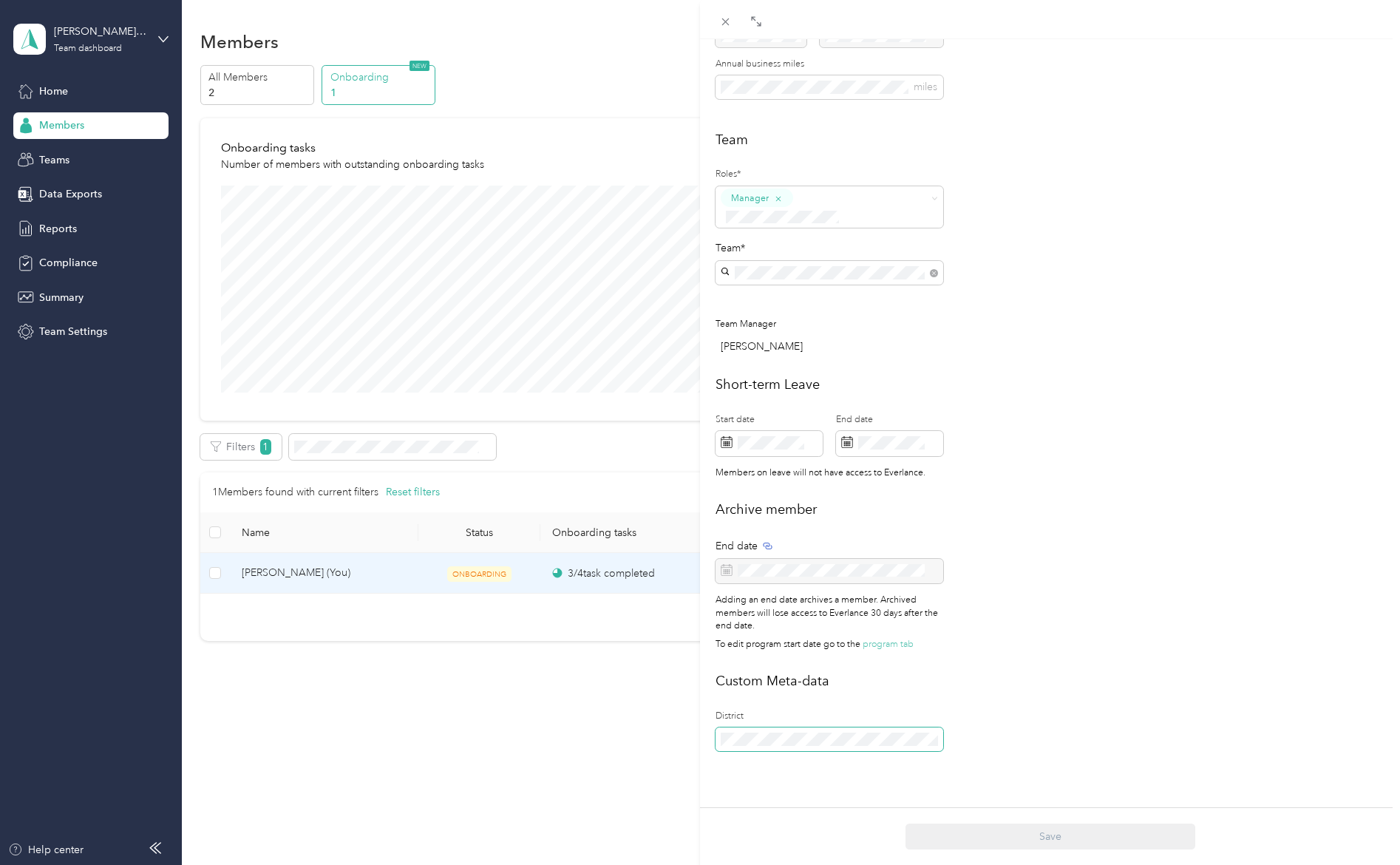
click at [661, 713] on div "[PERSON_NAME] Archive Trips Expenses Reports Member info Program Commute Rates …" at bounding box center [700, 432] width 1400 height 865
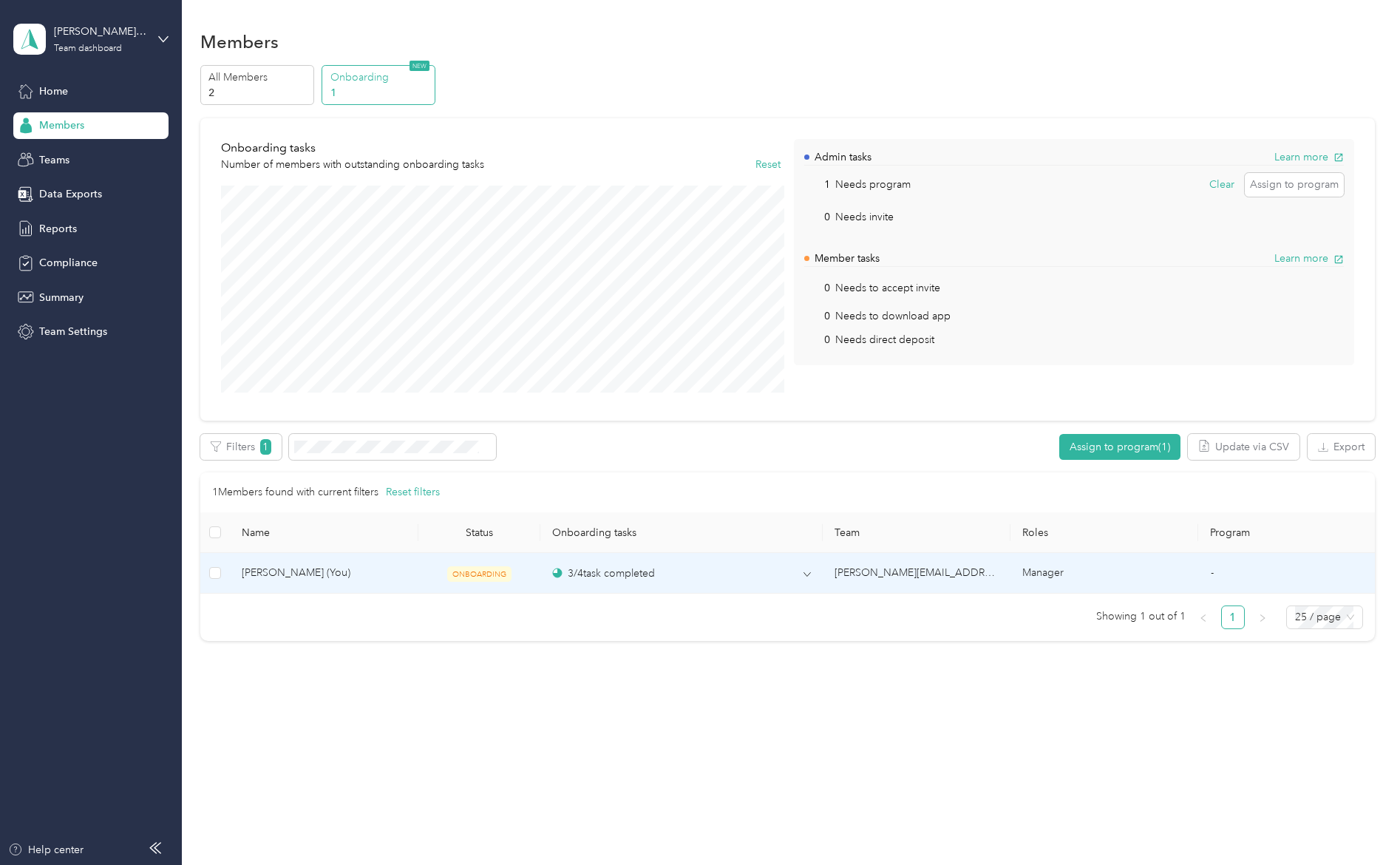
scroll to position [305, 0]
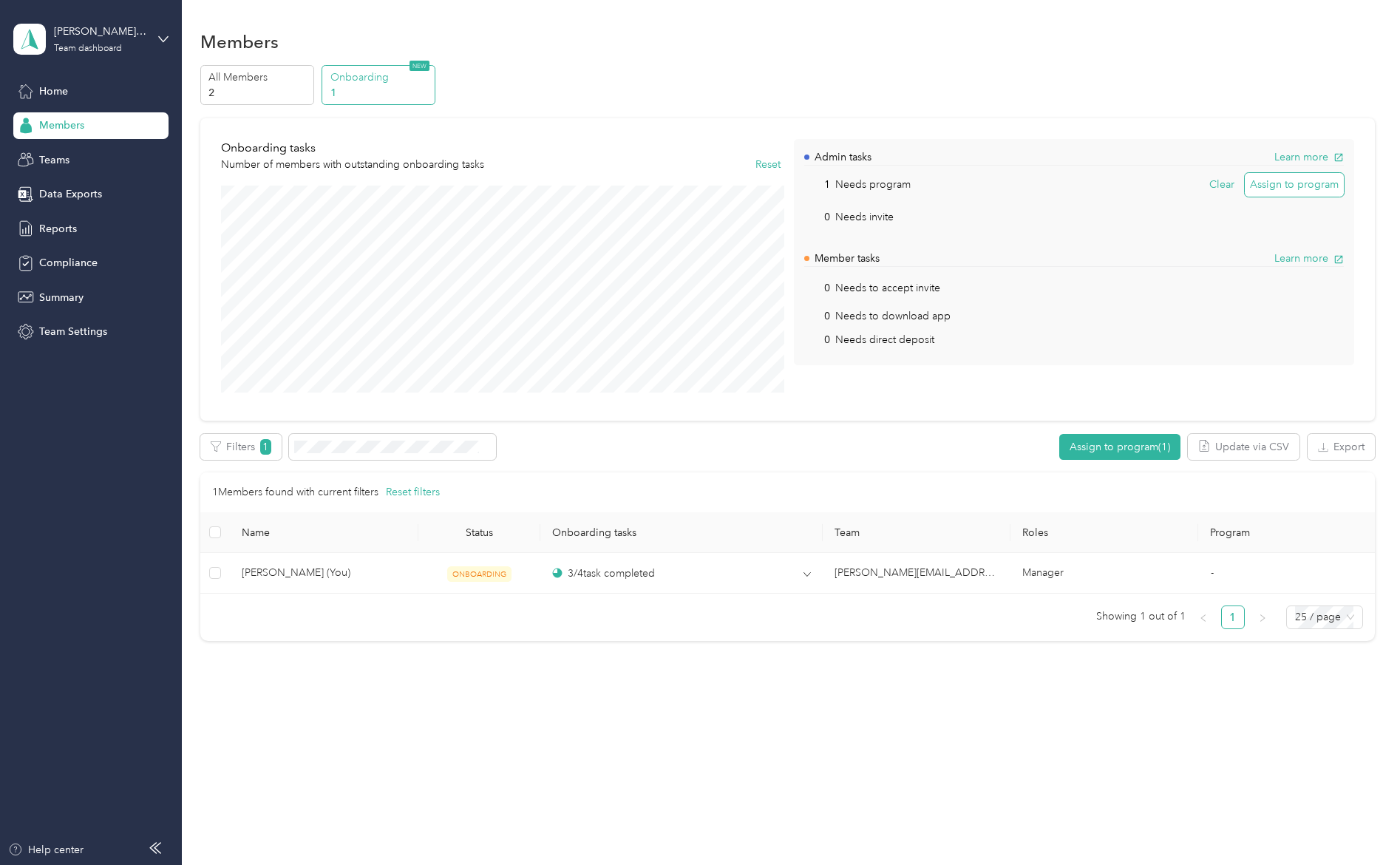
click at [1316, 178] on button "Assign to program" at bounding box center [1294, 184] width 99 height 24
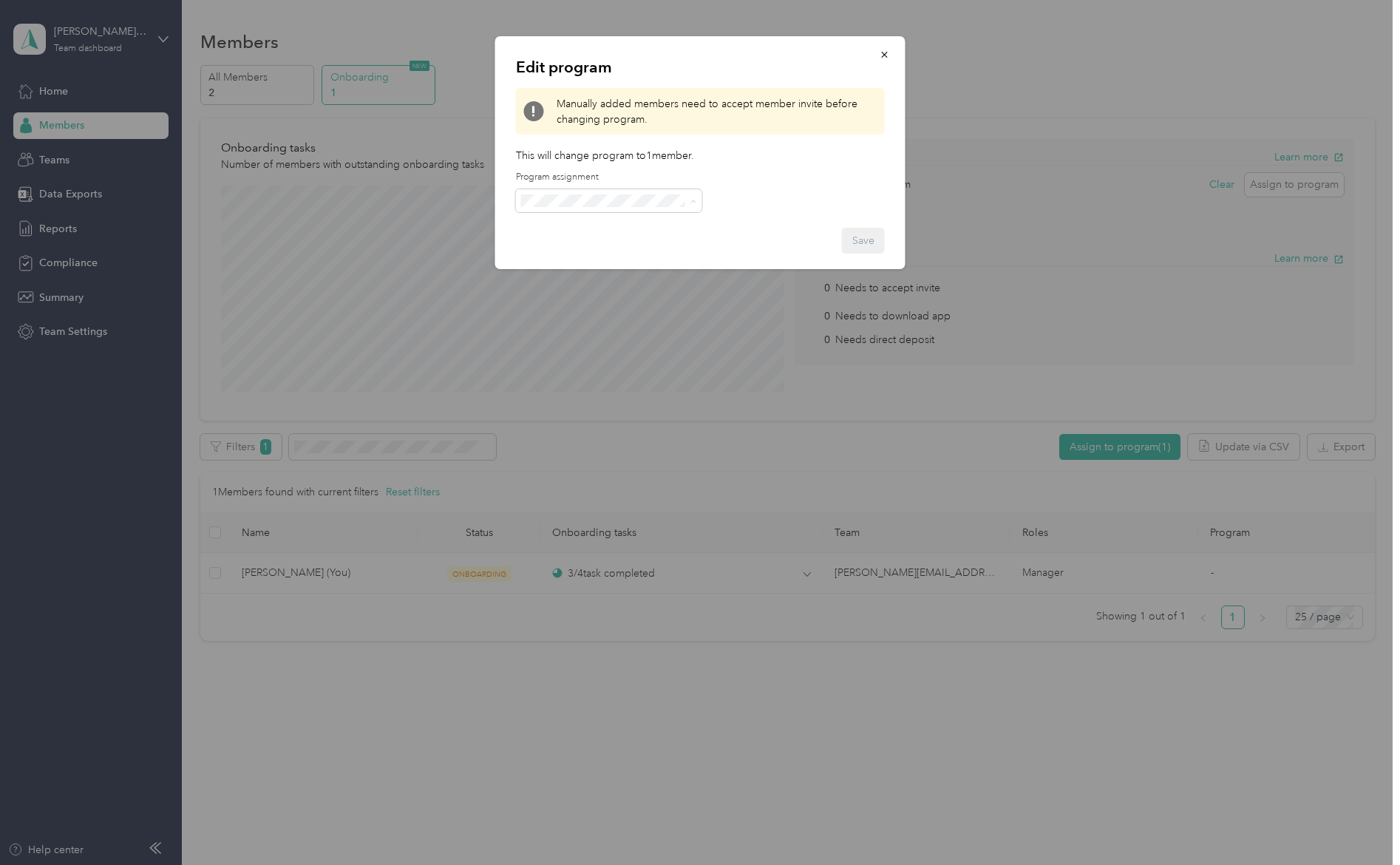
click at [774, 183] on div "Edit program Manually added members need to accept member invite before changin…" at bounding box center [700, 153] width 410 height 233
click at [877, 57] on button "button" at bounding box center [885, 54] width 31 height 26
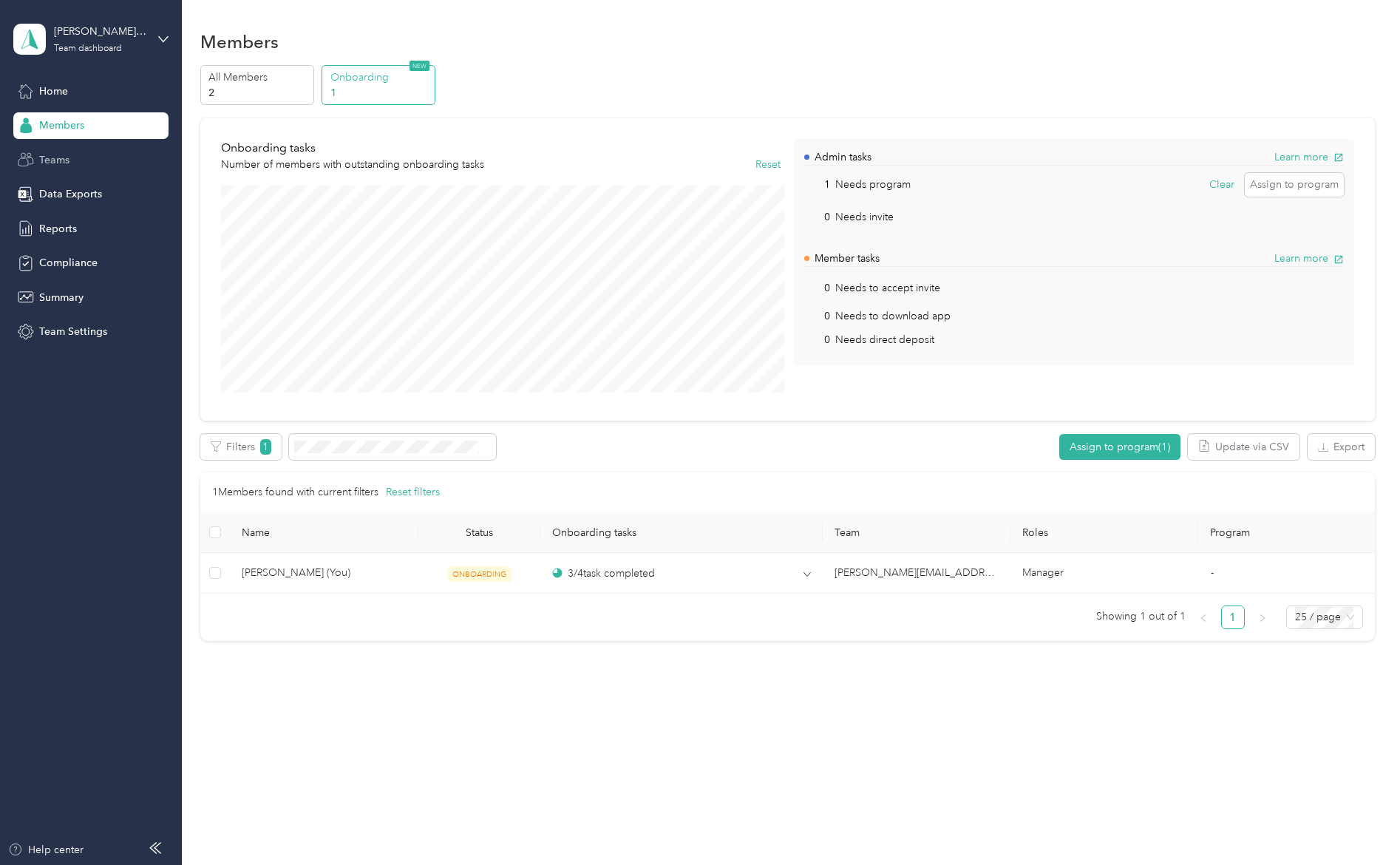
click at [56, 155] on span "Teams" at bounding box center [54, 160] width 31 height 16
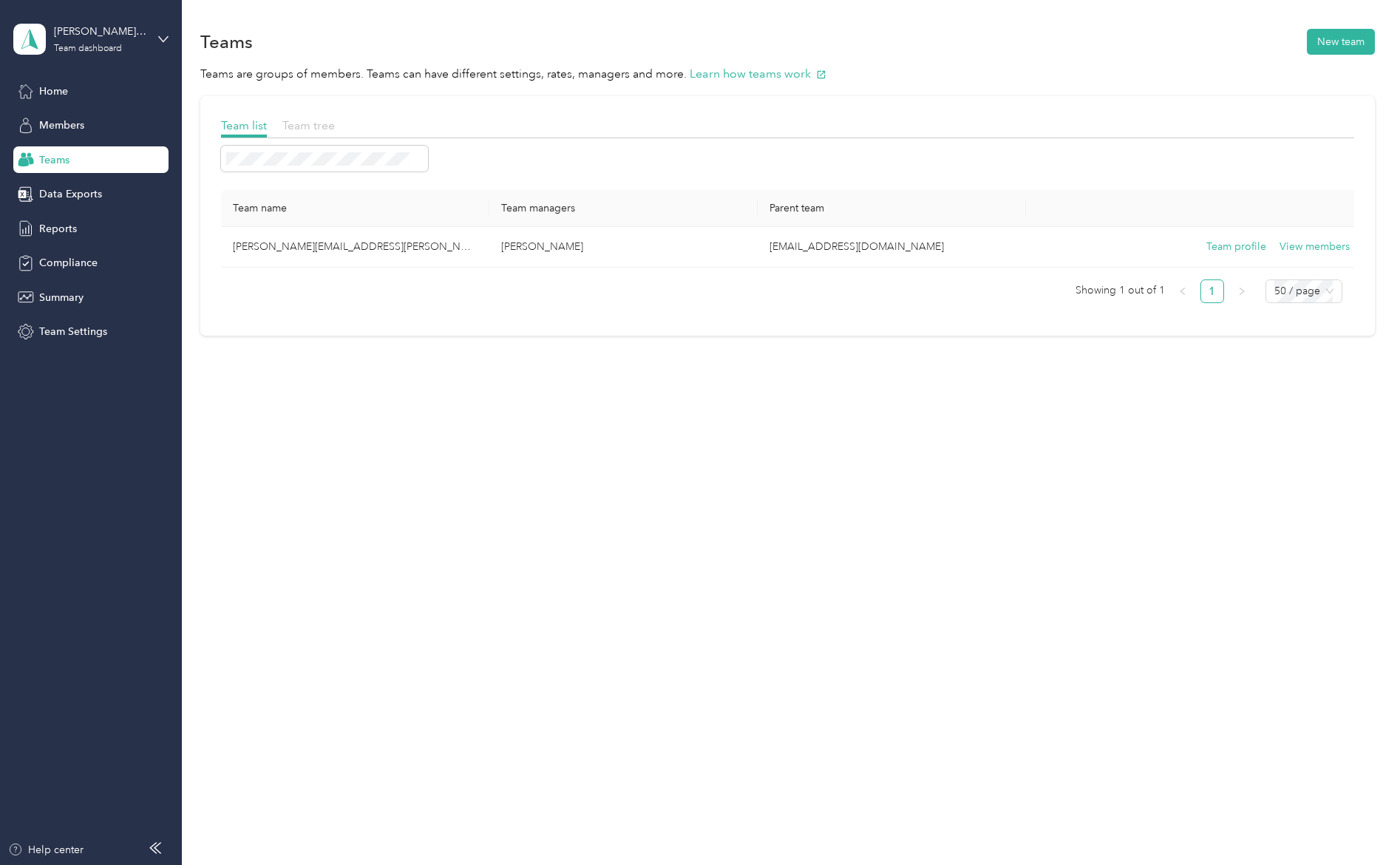
click at [331, 123] on span "Team tree" at bounding box center [308, 125] width 52 height 14
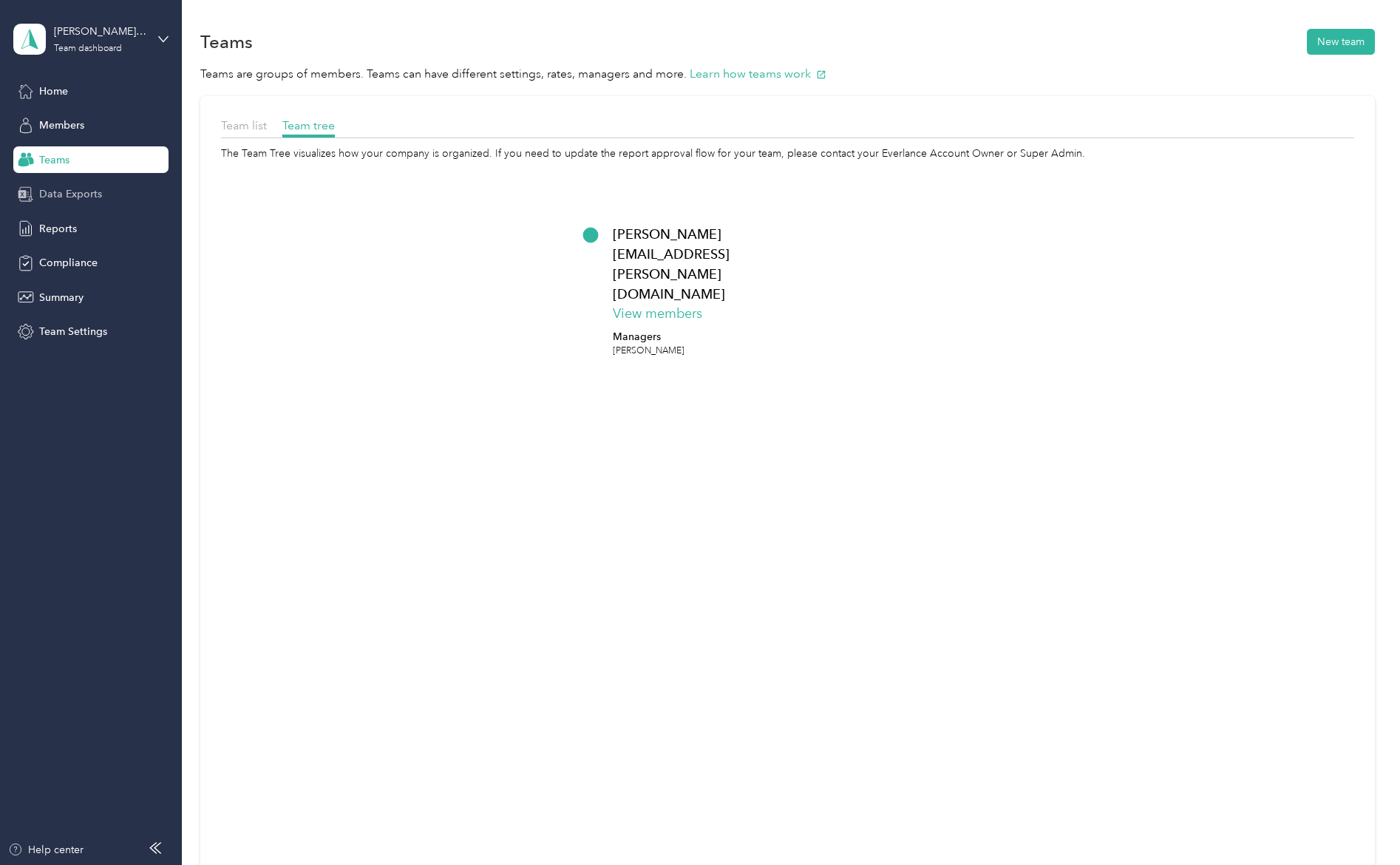
click at [74, 200] on span "Data Exports" at bounding box center [71, 193] width 63 height 16
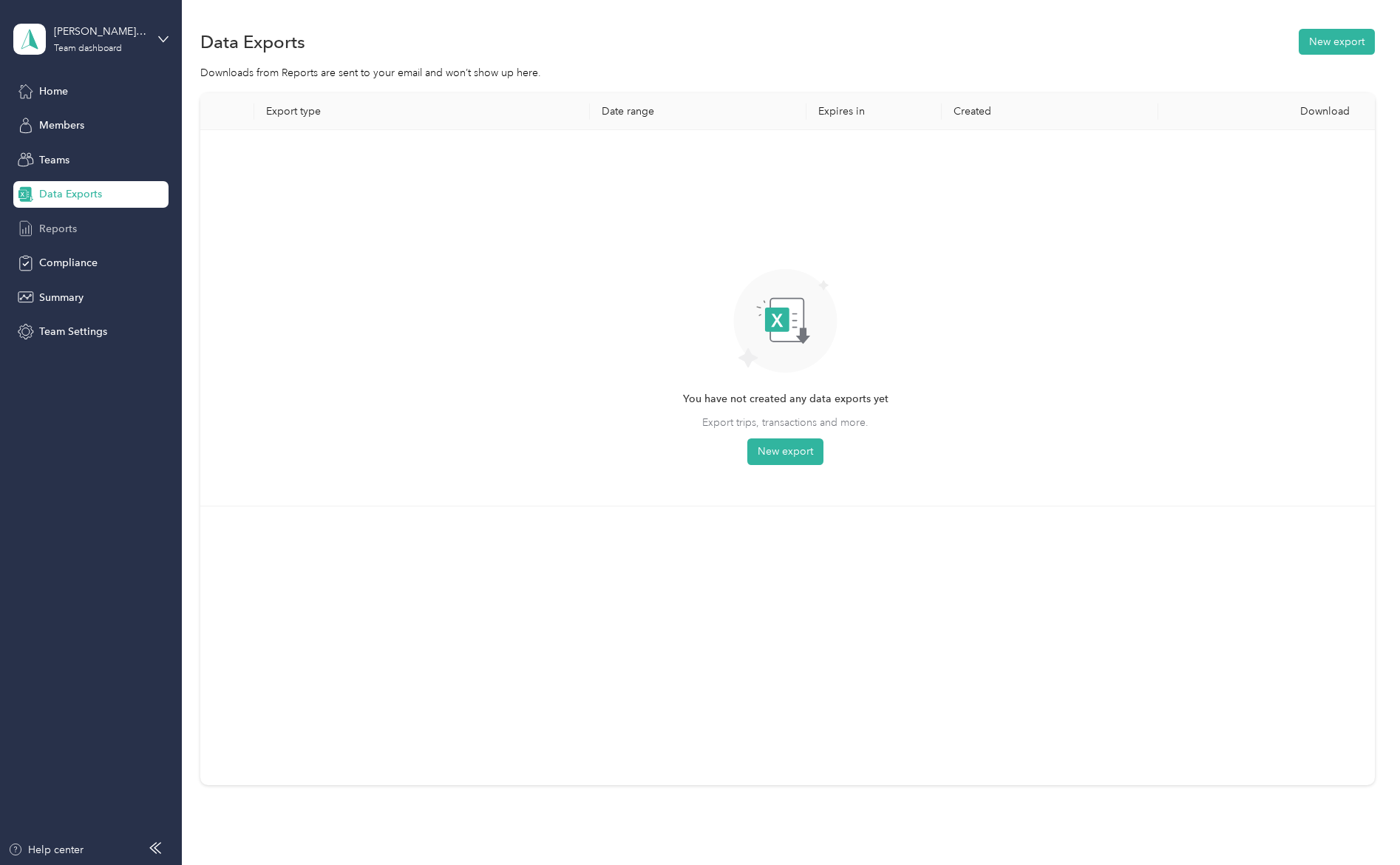
click at [45, 227] on span "Reports" at bounding box center [57, 228] width 37 height 16
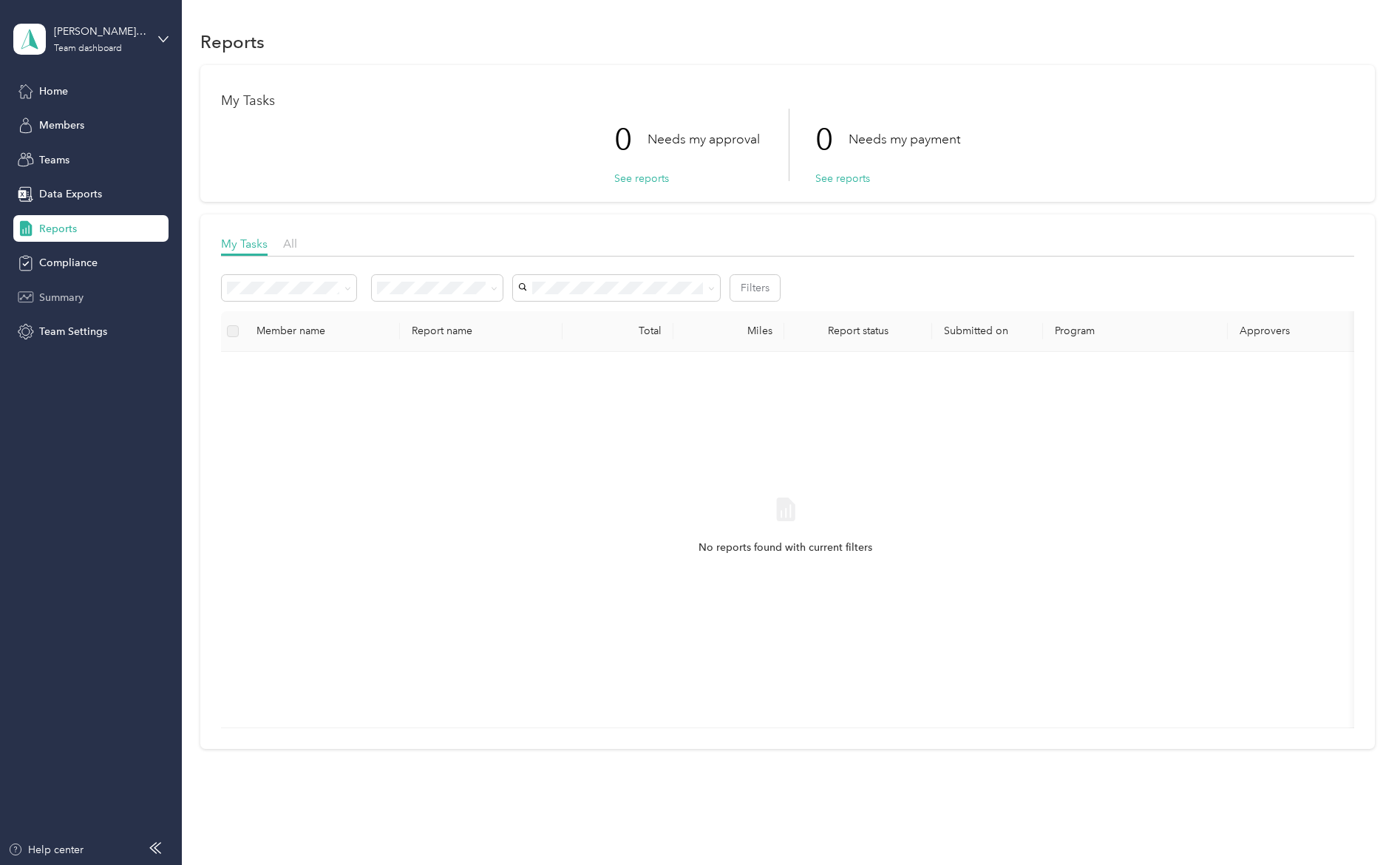
click at [42, 301] on span "Summary" at bounding box center [61, 297] width 44 height 16
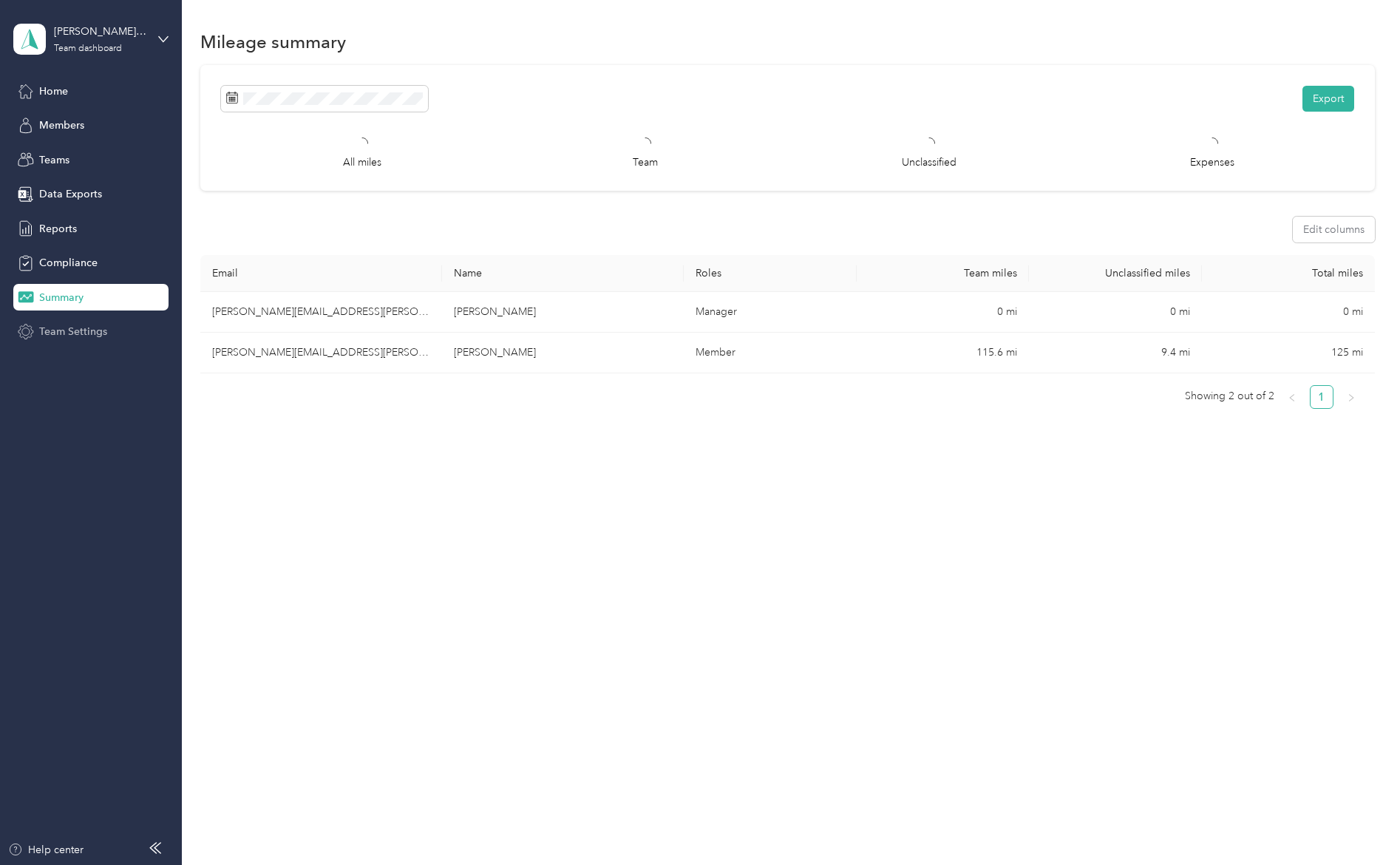
click at [71, 340] on div "Team Settings" at bounding box center [90, 332] width 155 height 27
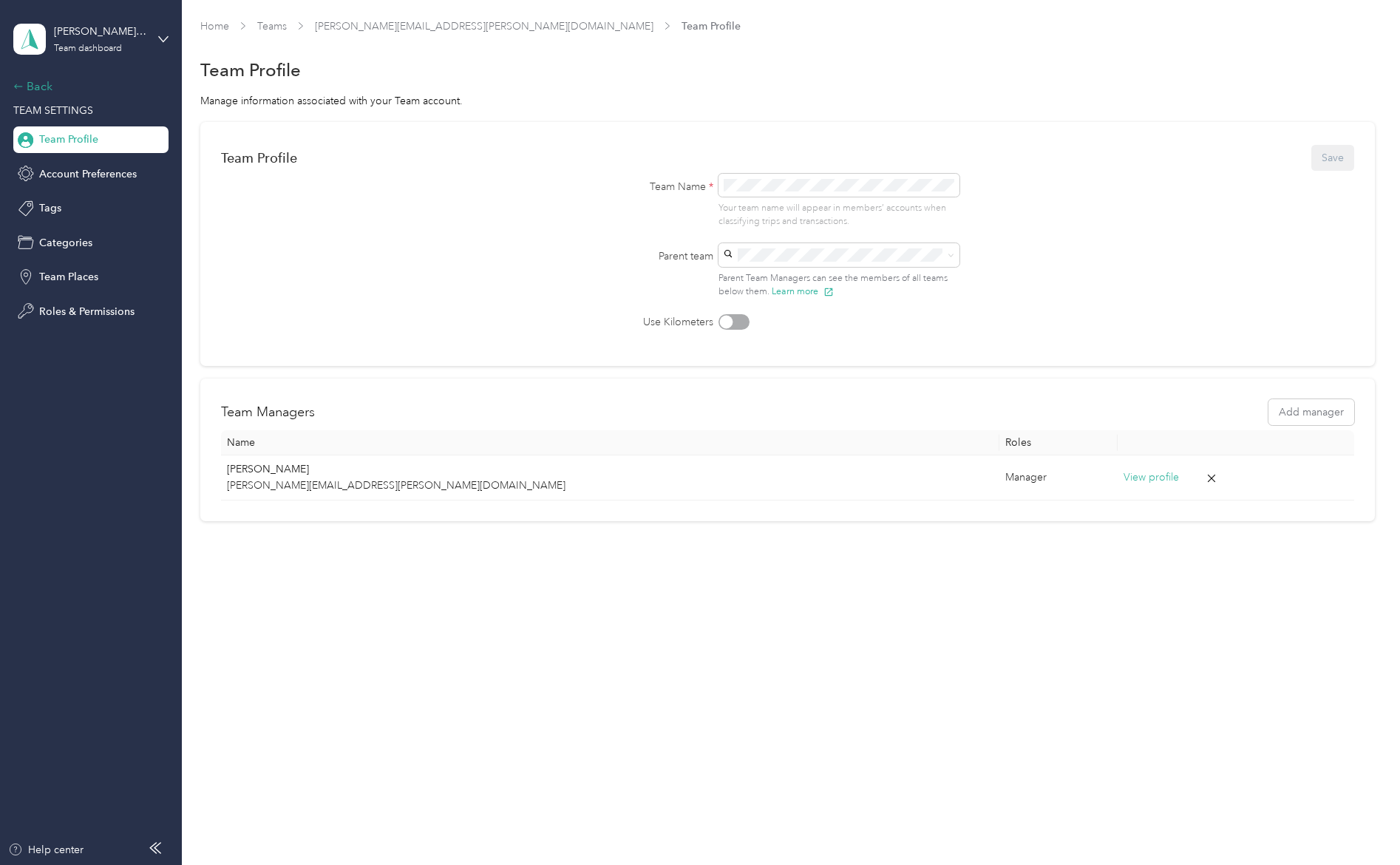
click at [27, 81] on div "Back" at bounding box center [87, 86] width 148 height 17
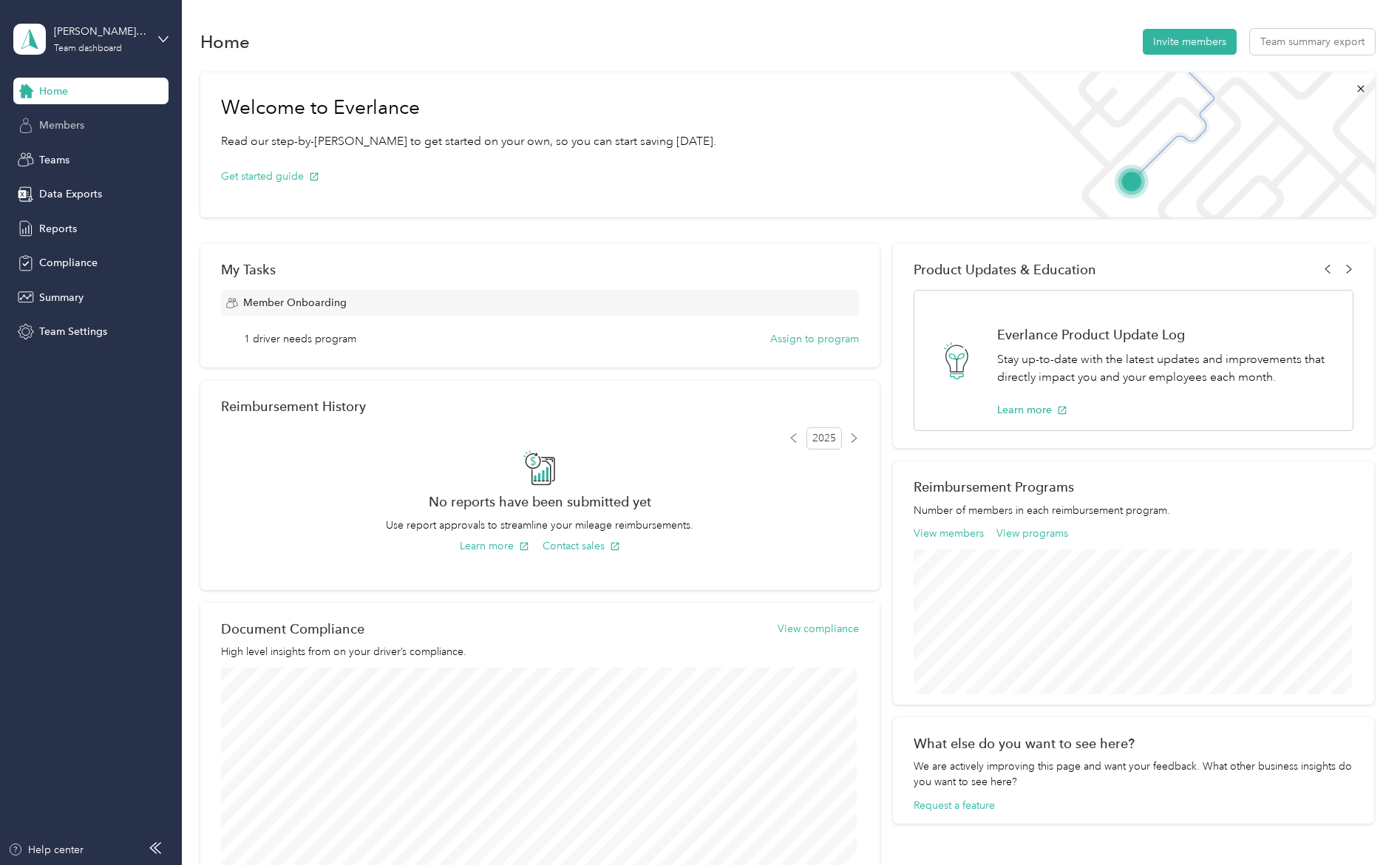
click at [82, 121] on span "Members" at bounding box center [61, 125] width 45 height 16
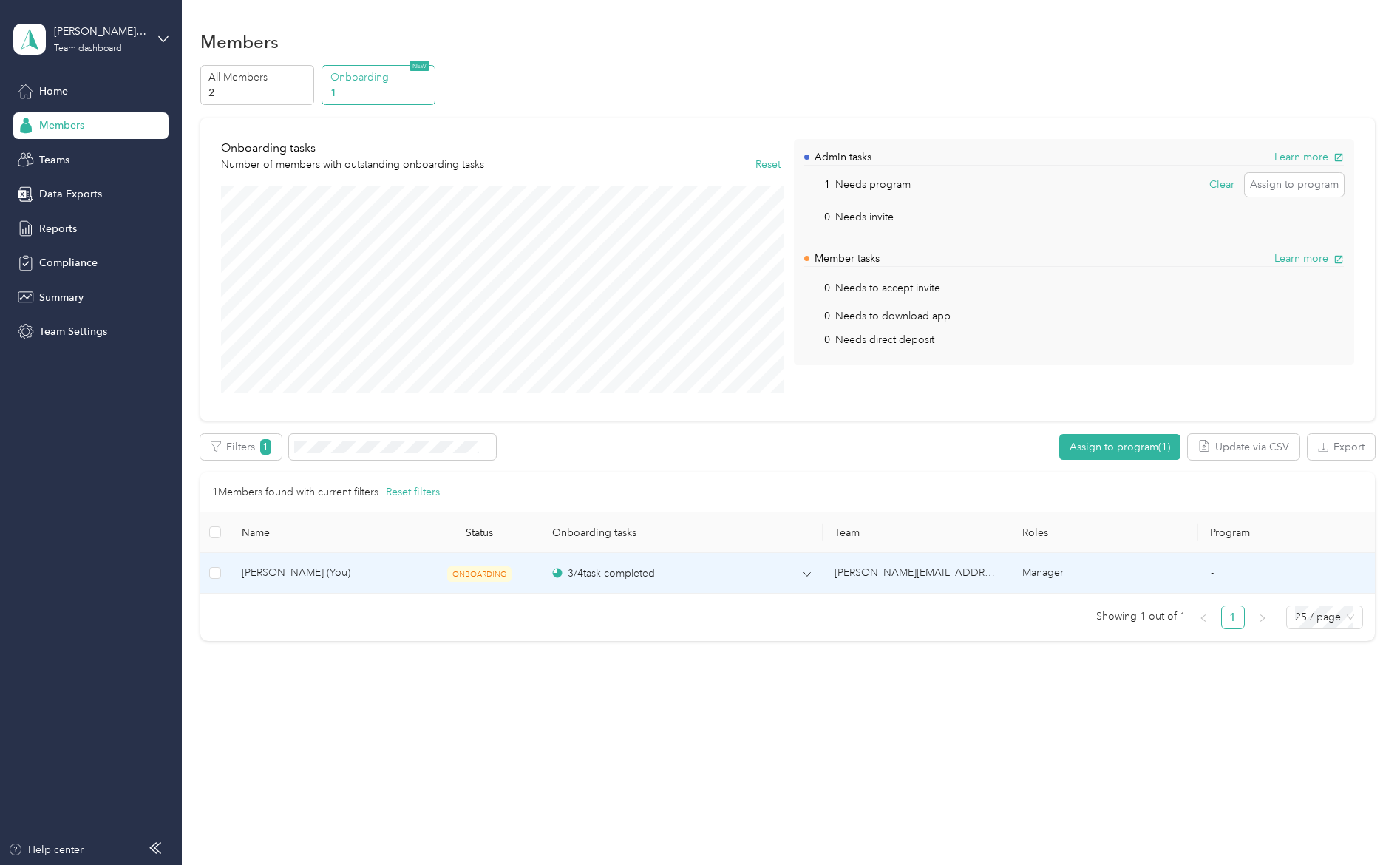
click at [479, 563] on td "ONBOARDING" at bounding box center [479, 573] width 122 height 41
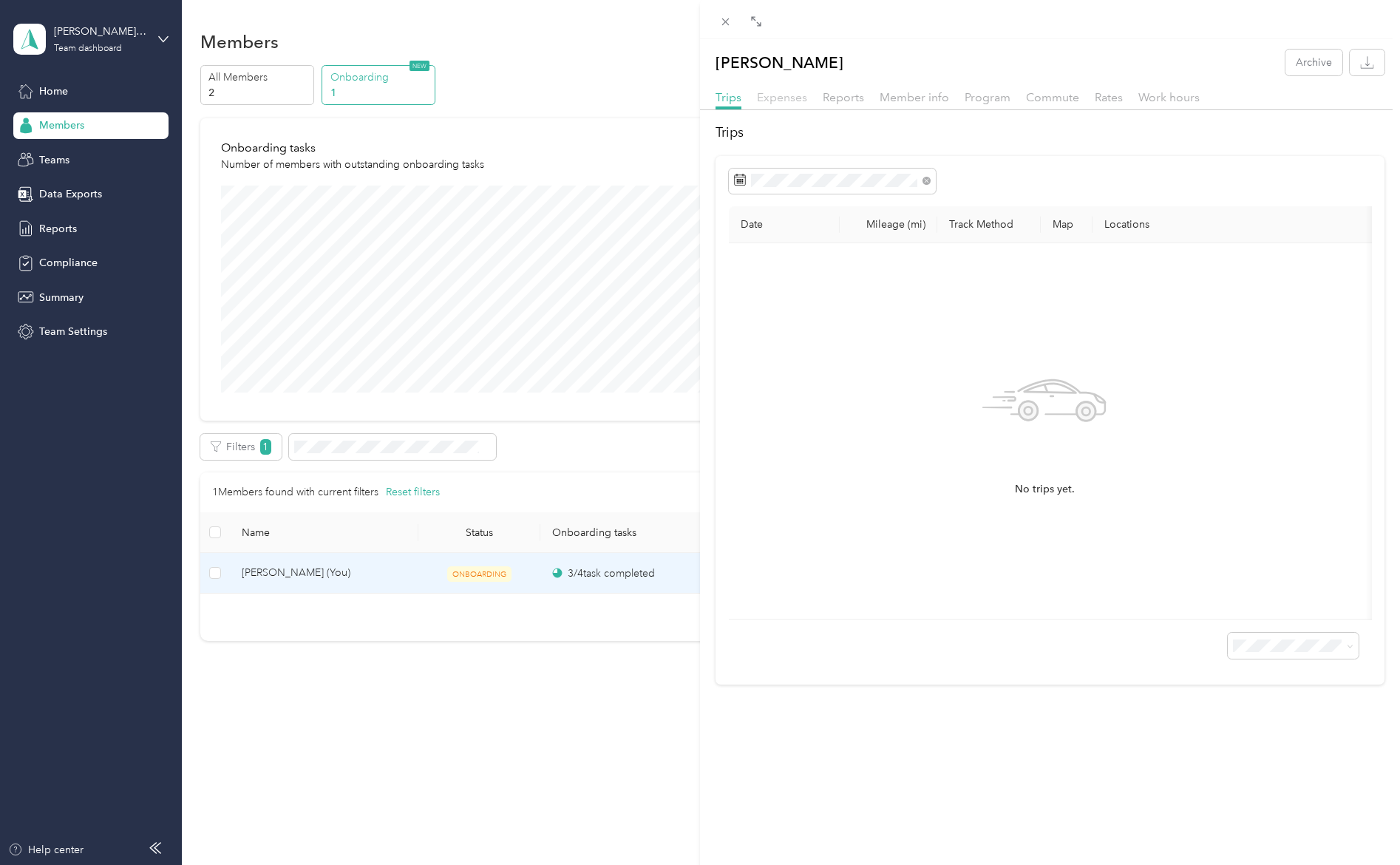
click at [788, 95] on span "Expenses" at bounding box center [782, 97] width 51 height 14
click at [856, 95] on span "Reports" at bounding box center [843, 97] width 41 height 14
